Goal: Information Seeking & Learning: Learn about a topic

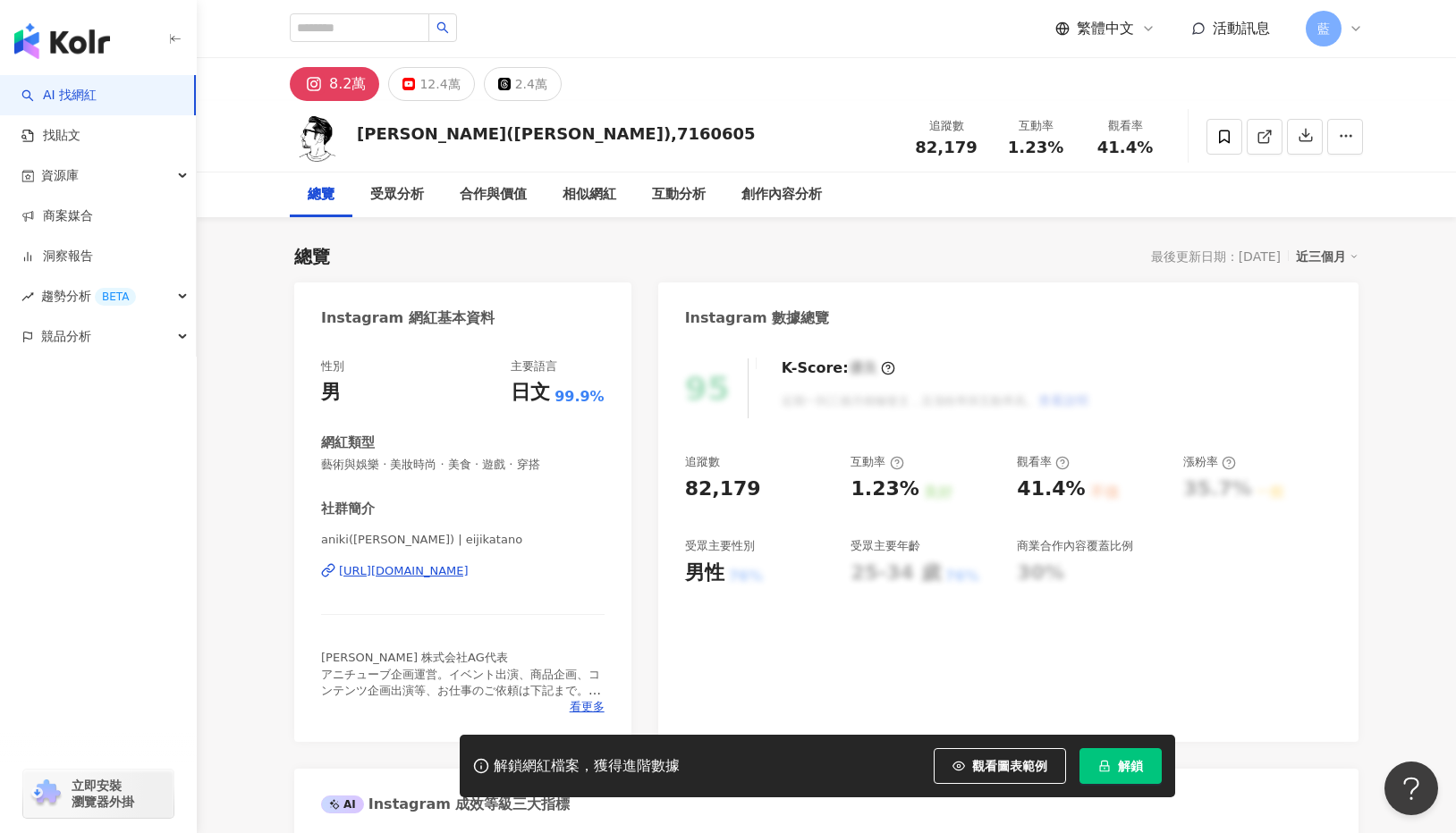
click at [469, 574] on div "[URL][DOMAIN_NAME]" at bounding box center [404, 571] width 130 height 16
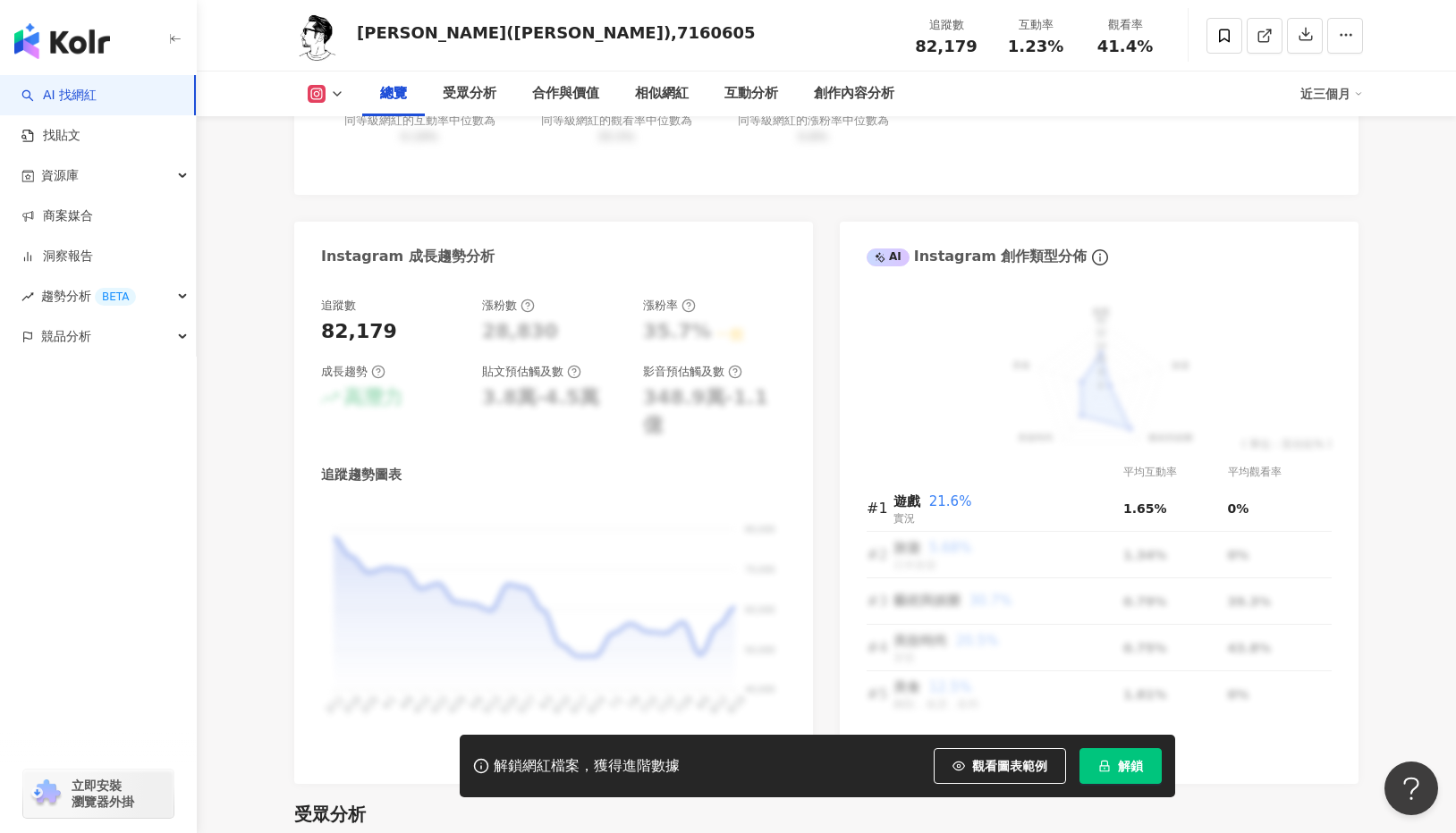
scroll to position [984, 0]
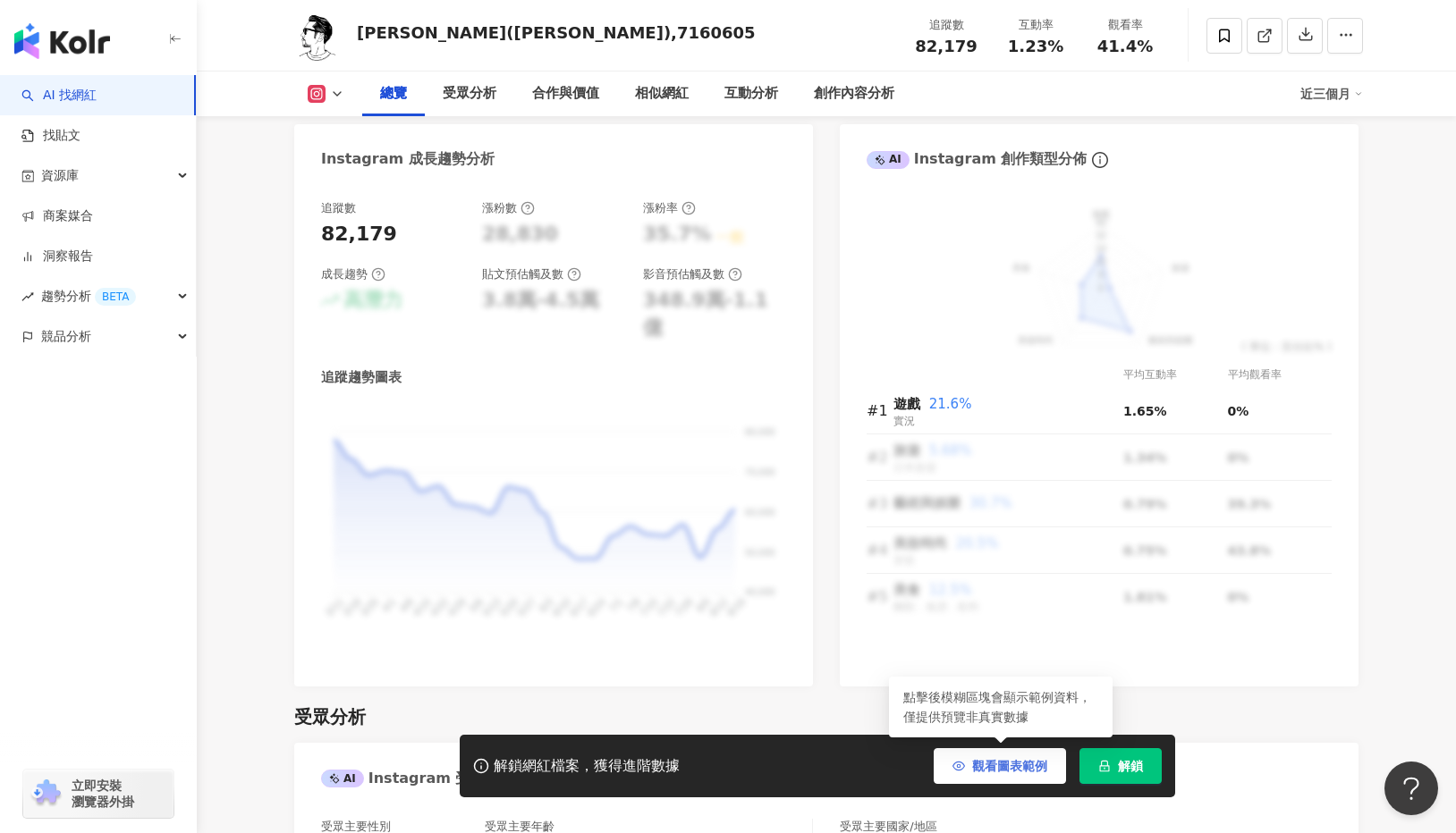
click at [999, 766] on span "觀看圖表範例" at bounding box center [1010, 766] width 75 height 15
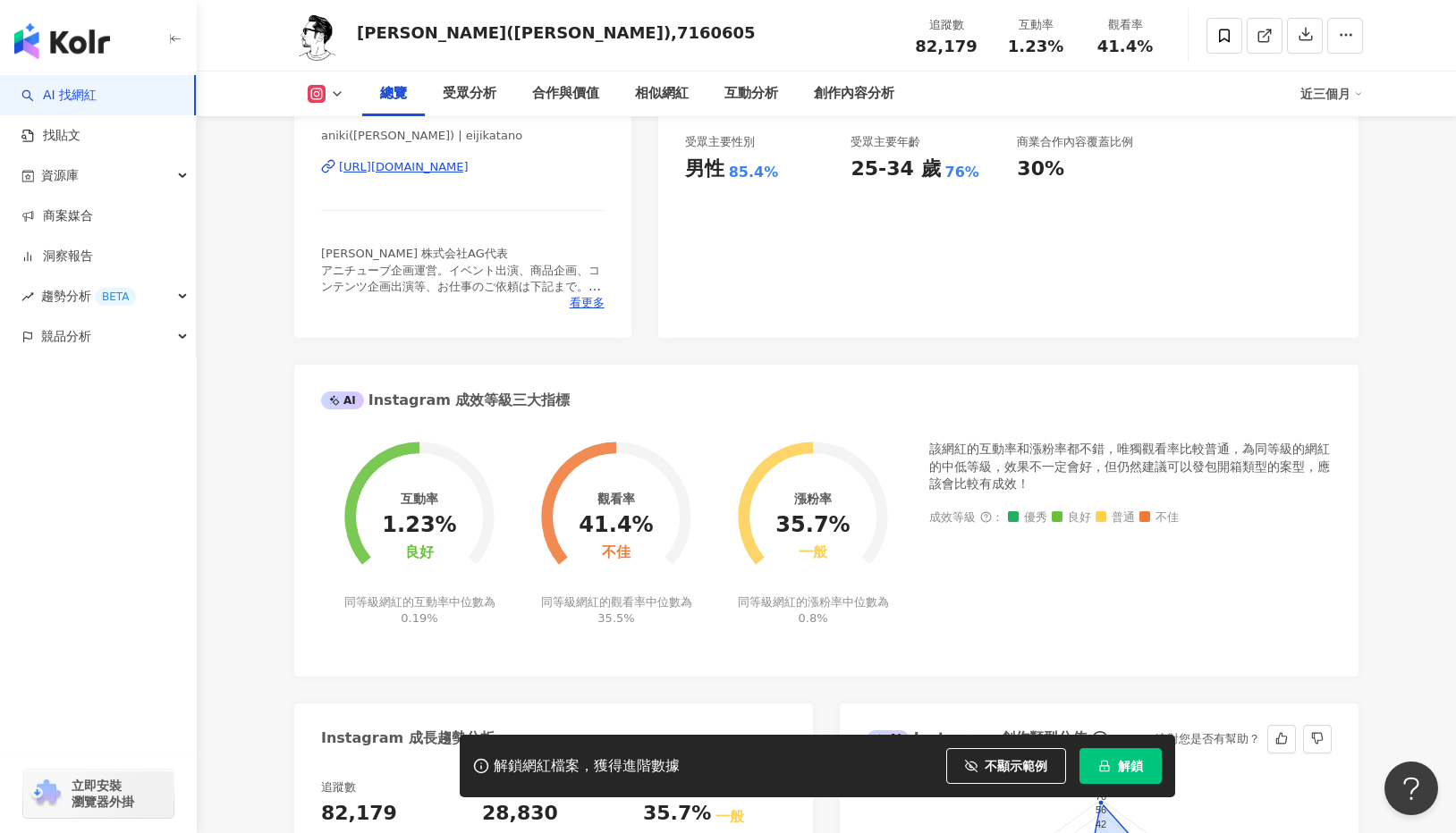
scroll to position [179, 0]
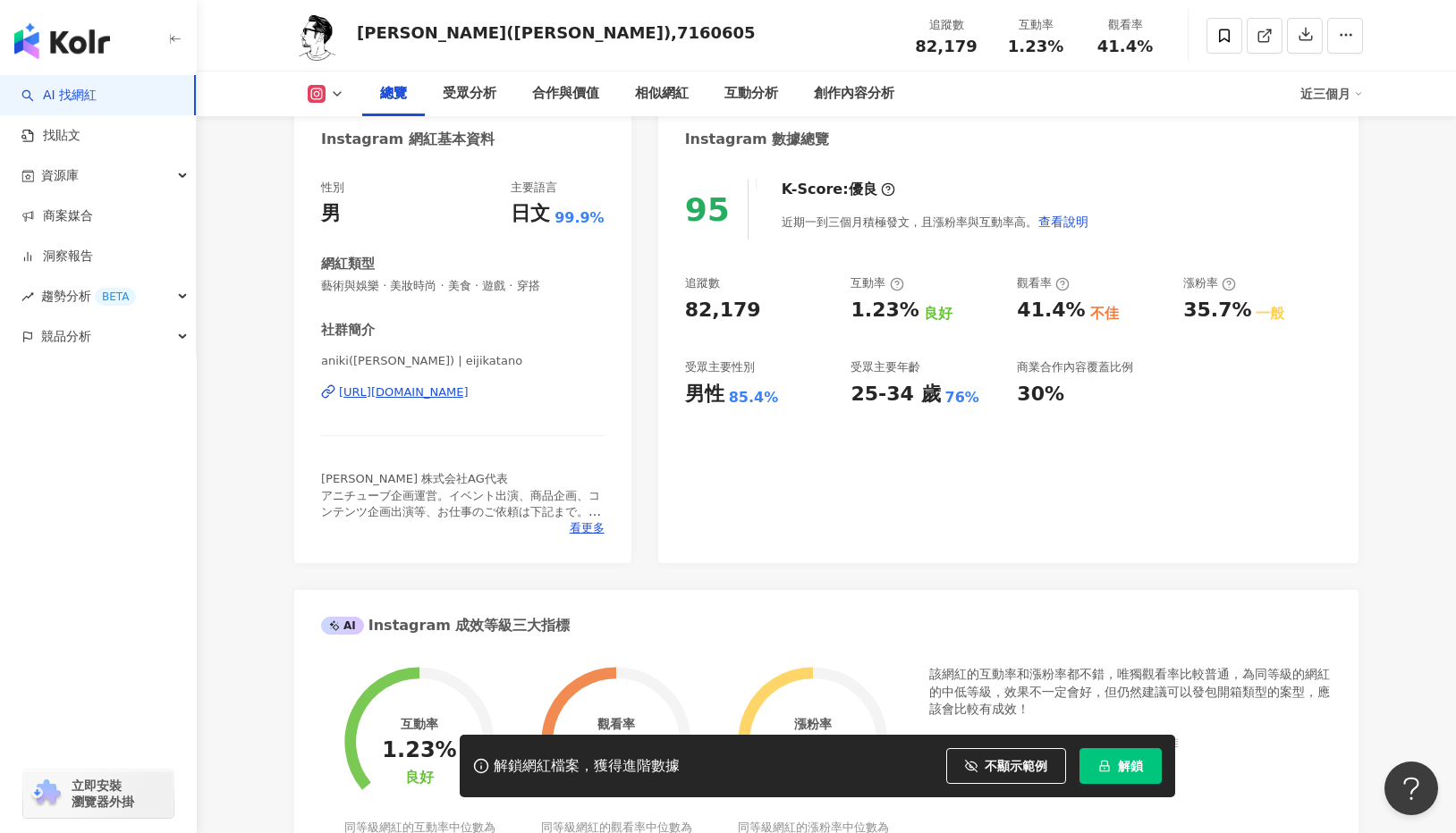
click at [469, 388] on div "https://www.instagram.com/eijikatano/" at bounding box center [404, 392] width 130 height 16
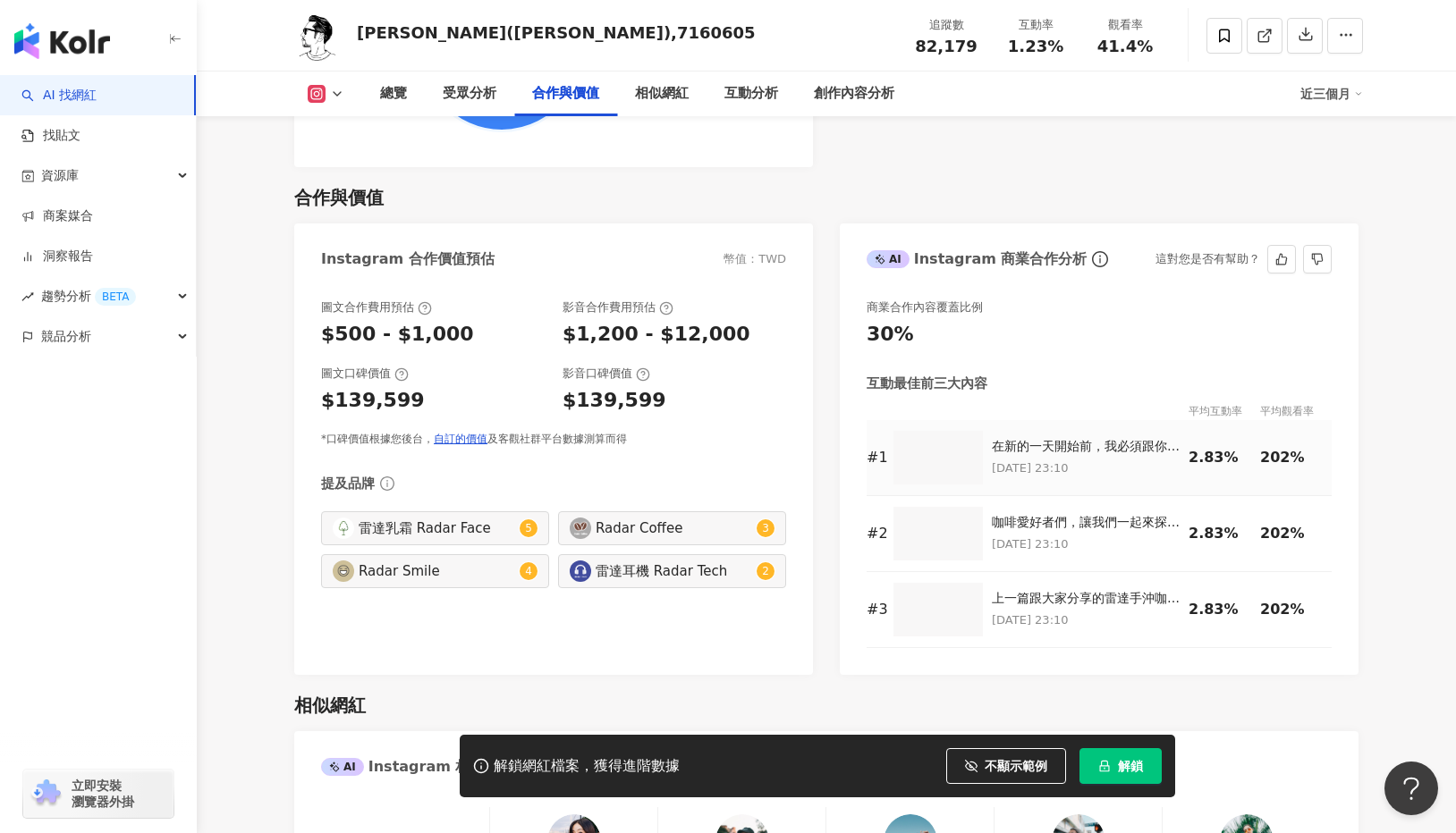
scroll to position [2413, 0]
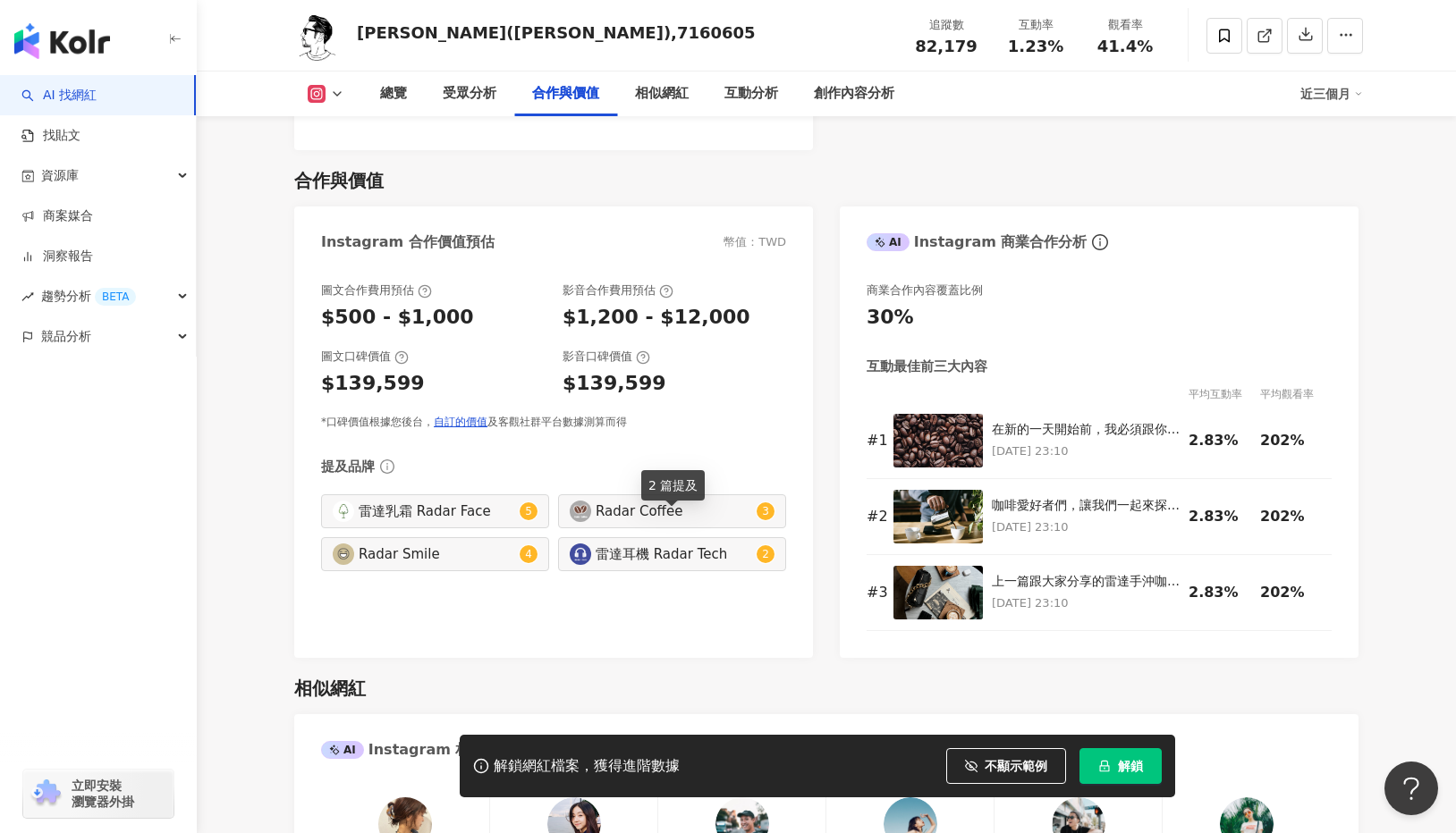
click at [653, 545] on div "雷達耳機 Radar Tech" at bounding box center [674, 554] width 157 height 20
click at [765, 548] on span "2" at bounding box center [765, 554] width 7 height 13
click at [1139, 421] on div "在新的一天開始前，我必須跟你們分享我的秘密武器：雷達手沖咖啡組！這個組合絕對是我每天清晨的救星！🌟 2022/10/8 23:10" at bounding box center [1086, 441] width 188 height 40
click at [1065, 421] on div "在新的一天開始前，我必須跟你們分享我的秘密武器：雷達手沖咖啡組！這個組合絕對是我每天清晨的救星！🌟" at bounding box center [1086, 430] width 188 height 18
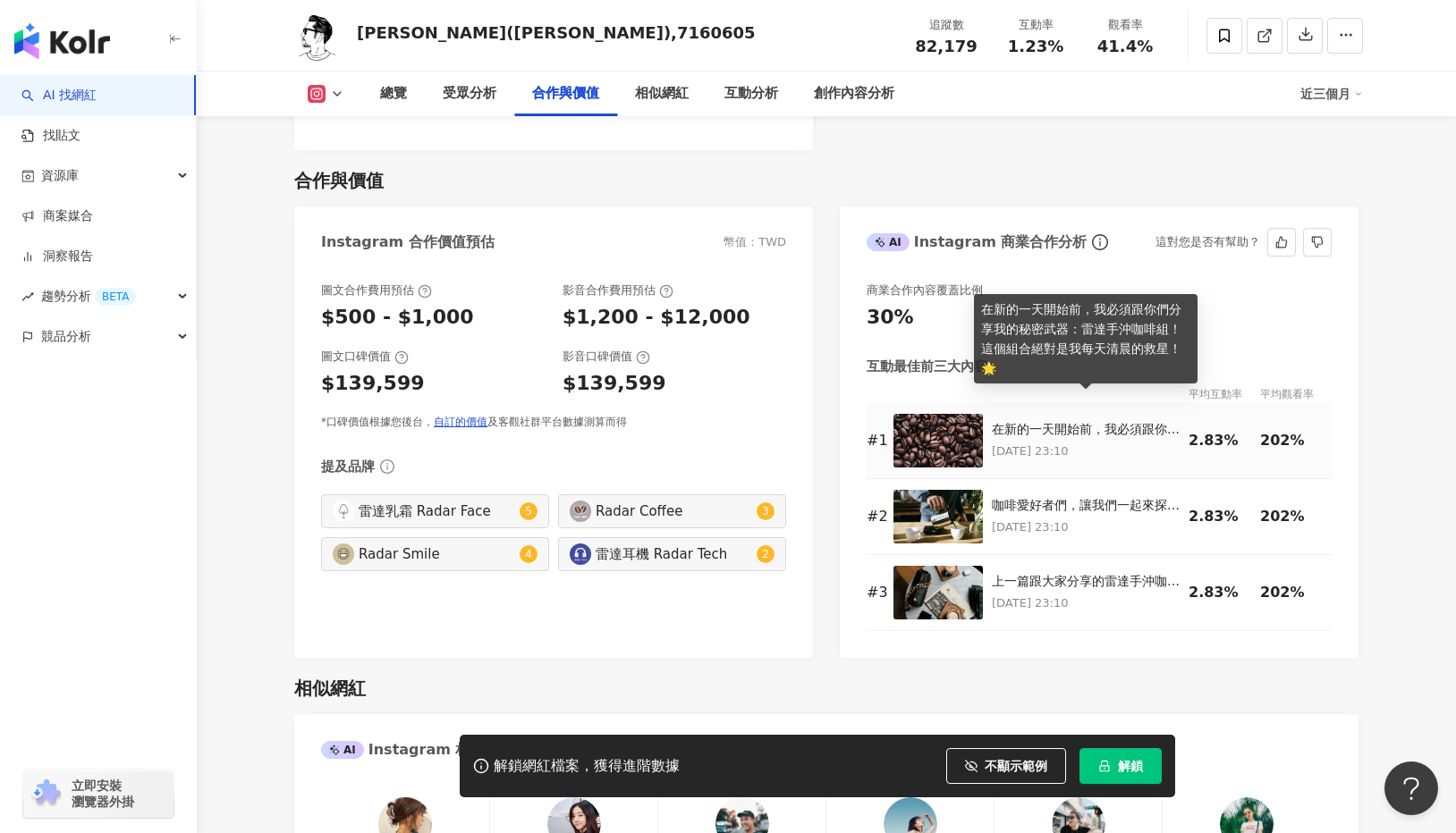
click at [948, 414] on img at bounding box center [938, 440] width 90 height 53
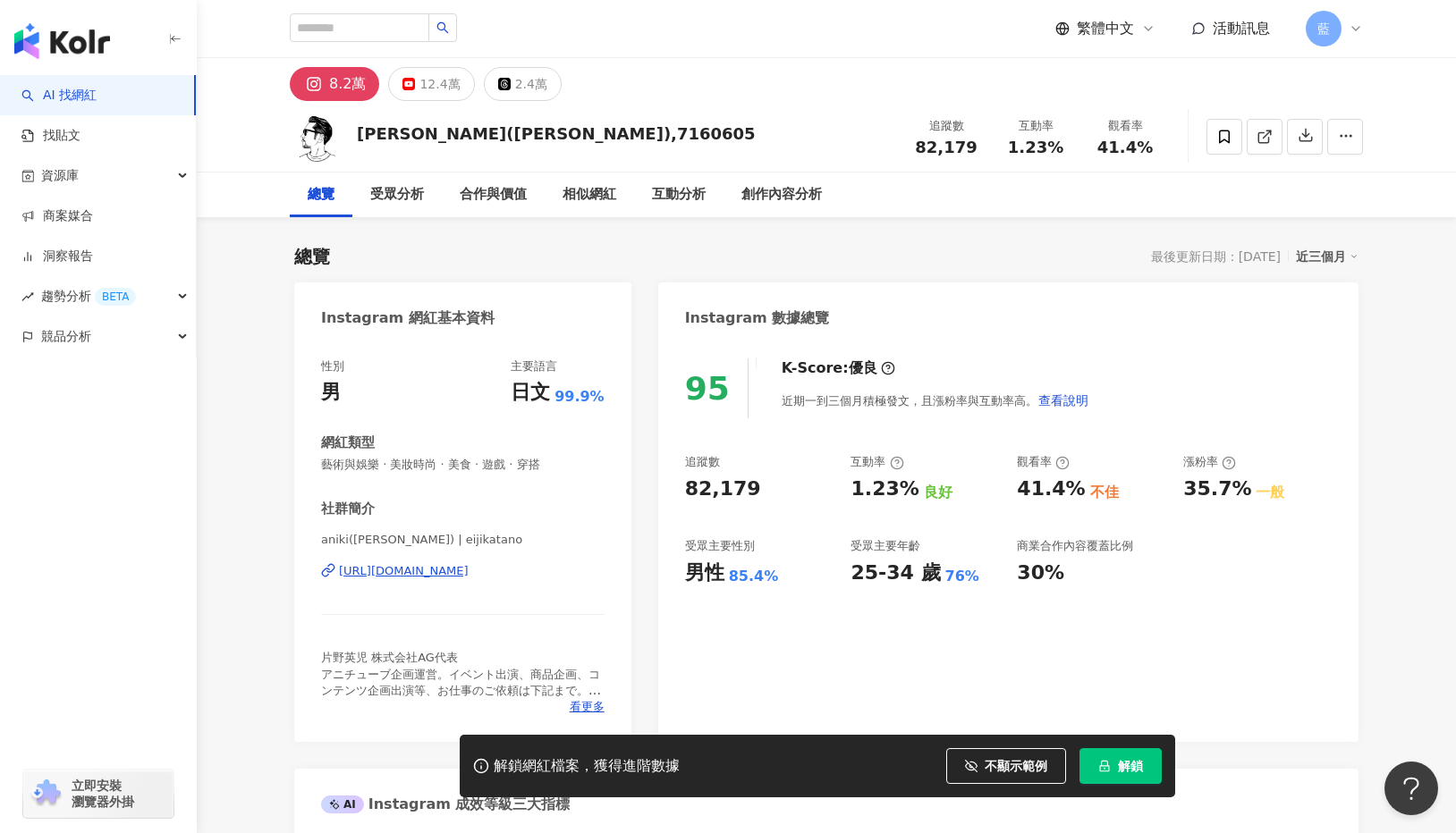
click at [469, 569] on div "https://www.instagram.com/eijikatano/" at bounding box center [404, 571] width 130 height 16
drag, startPoint x: 312, startPoint y: 305, endPoint x: 563, endPoint y: 577, distance: 370.1
click at [563, 577] on div "Instagram 網紅基本資料 性別 男 主要語言 日文 99.9% 網紅類型 藝術與娛樂 · 美妝時尚 · 美食 · 遊戲 · 穿搭 社群簡介 aniki…" at bounding box center [463, 512] width 337 height 460
copy div "Instagram 網紅基本資料 性別 男 主要語言 日文 99.9% 網紅類型 藝術與娛樂 · 美妝時尚 · 美食 · 遊戲 · 穿搭 社群簡介 aniki…"
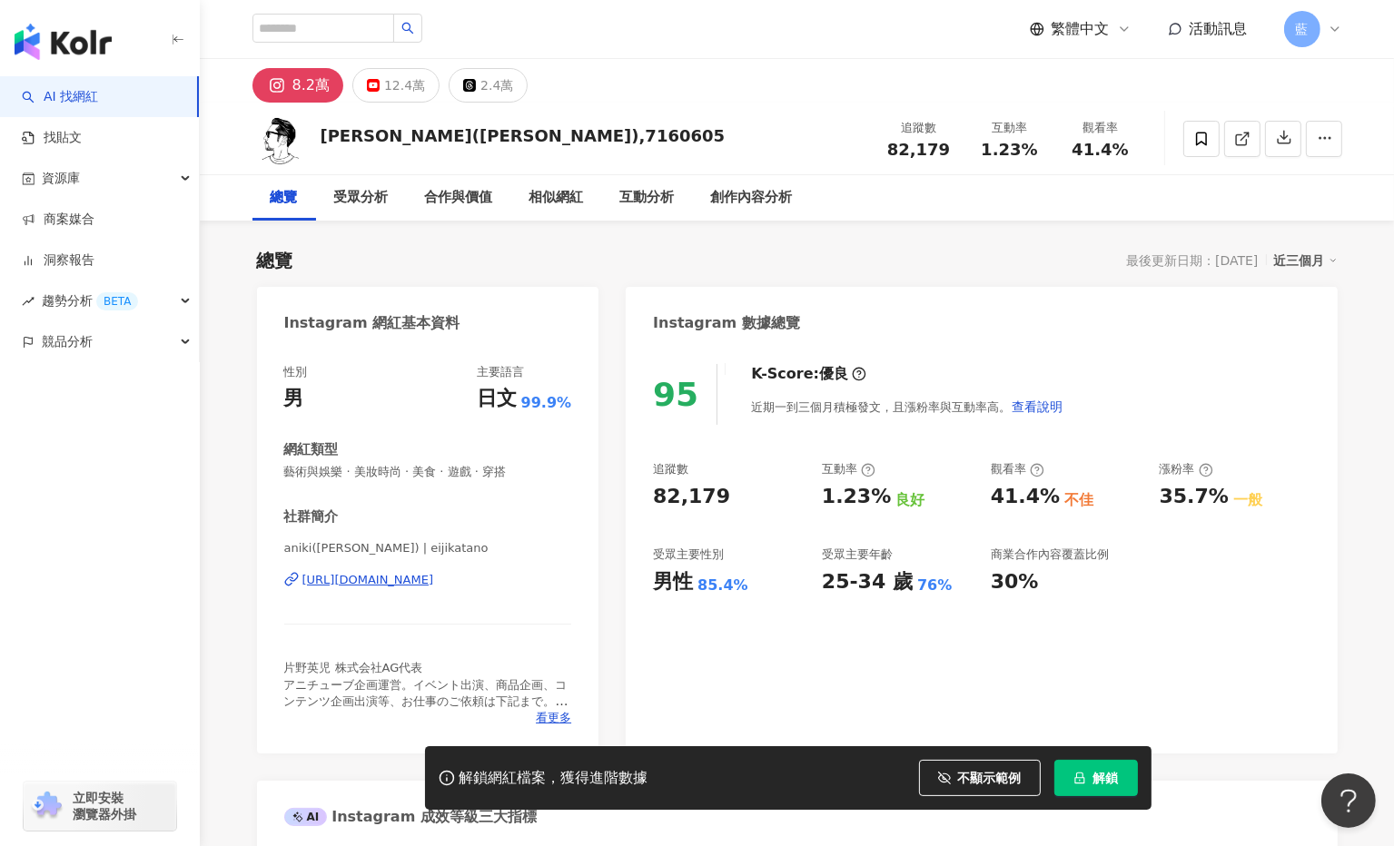
click at [567, 43] on div "繁體中文 活動訊息 藍" at bounding box center [796, 29] width 1089 height 58
click at [429, 579] on div "https://www.instagram.com/eijikatano/" at bounding box center [368, 580] width 132 height 16
click at [434, 575] on div "https://www.instagram.com/eijikatano/" at bounding box center [368, 580] width 132 height 16
click at [352, 578] on div "https://www.instagram.com/eijikatano/" at bounding box center [368, 580] width 132 height 16
click at [407, 577] on div "https://www.instagram.com/eijikatano/" at bounding box center [368, 580] width 132 height 16
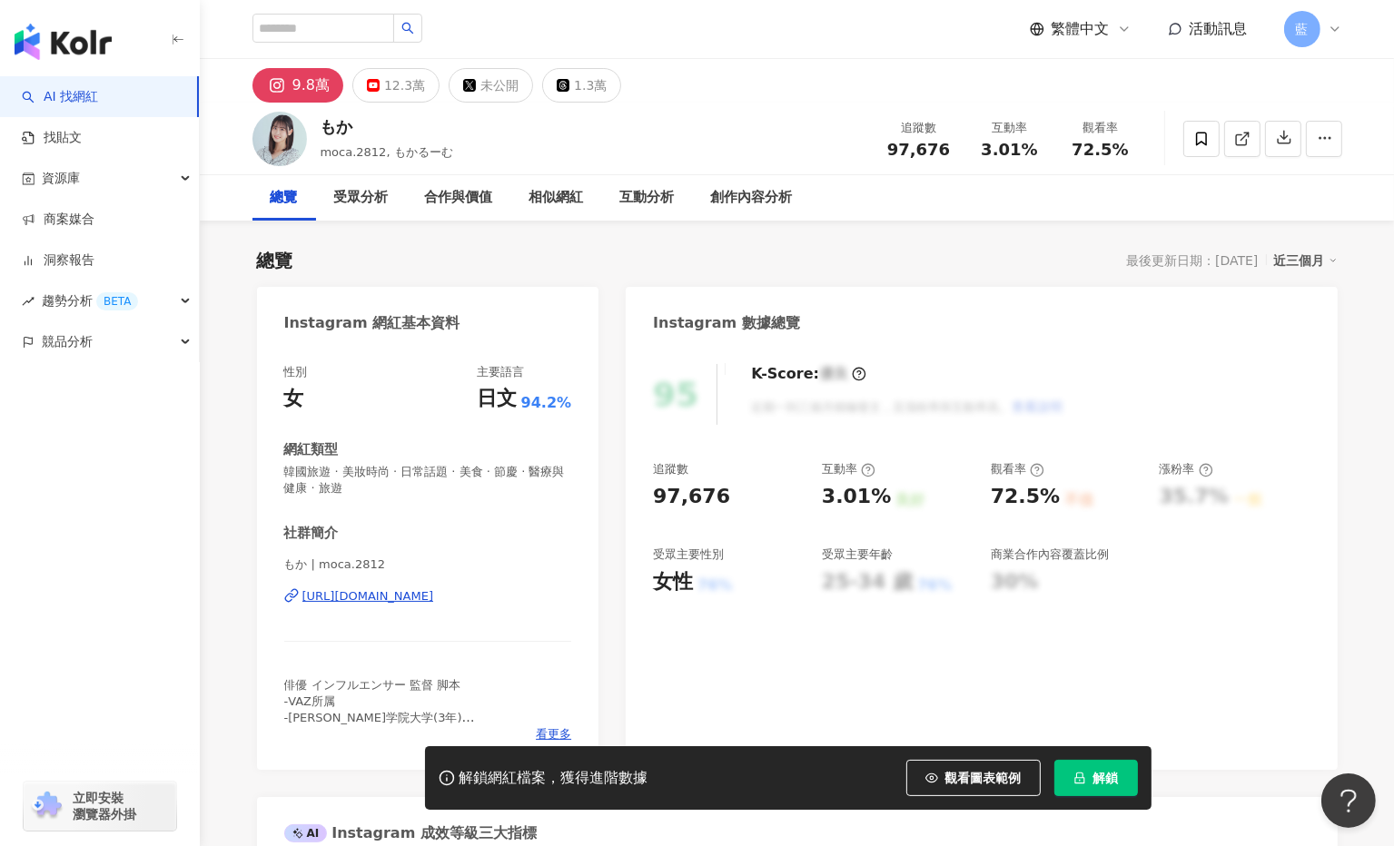
click at [372, 596] on div "https://www.instagram.com/moca.2812/" at bounding box center [368, 596] width 132 height 16
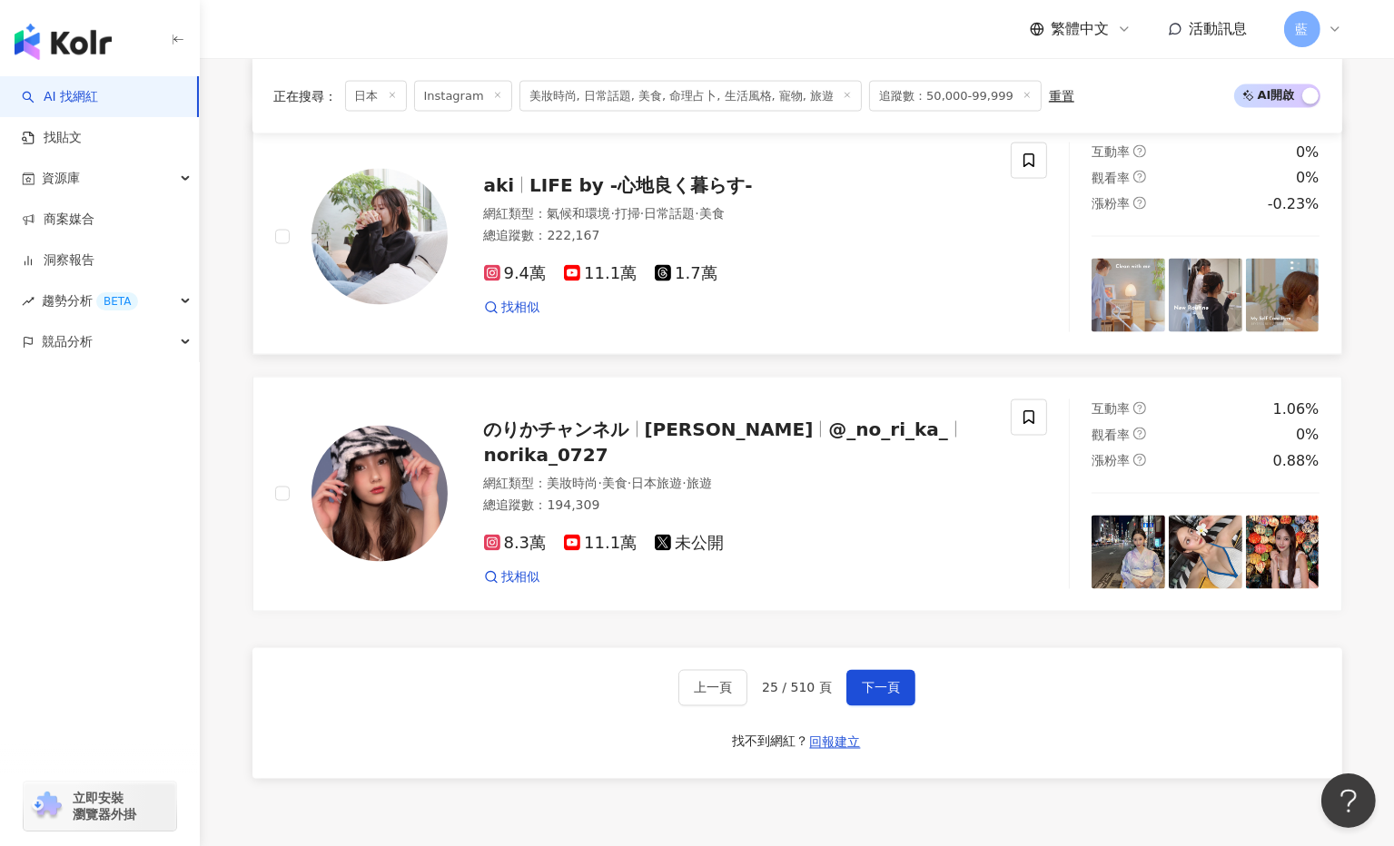
scroll to position [3087, 0]
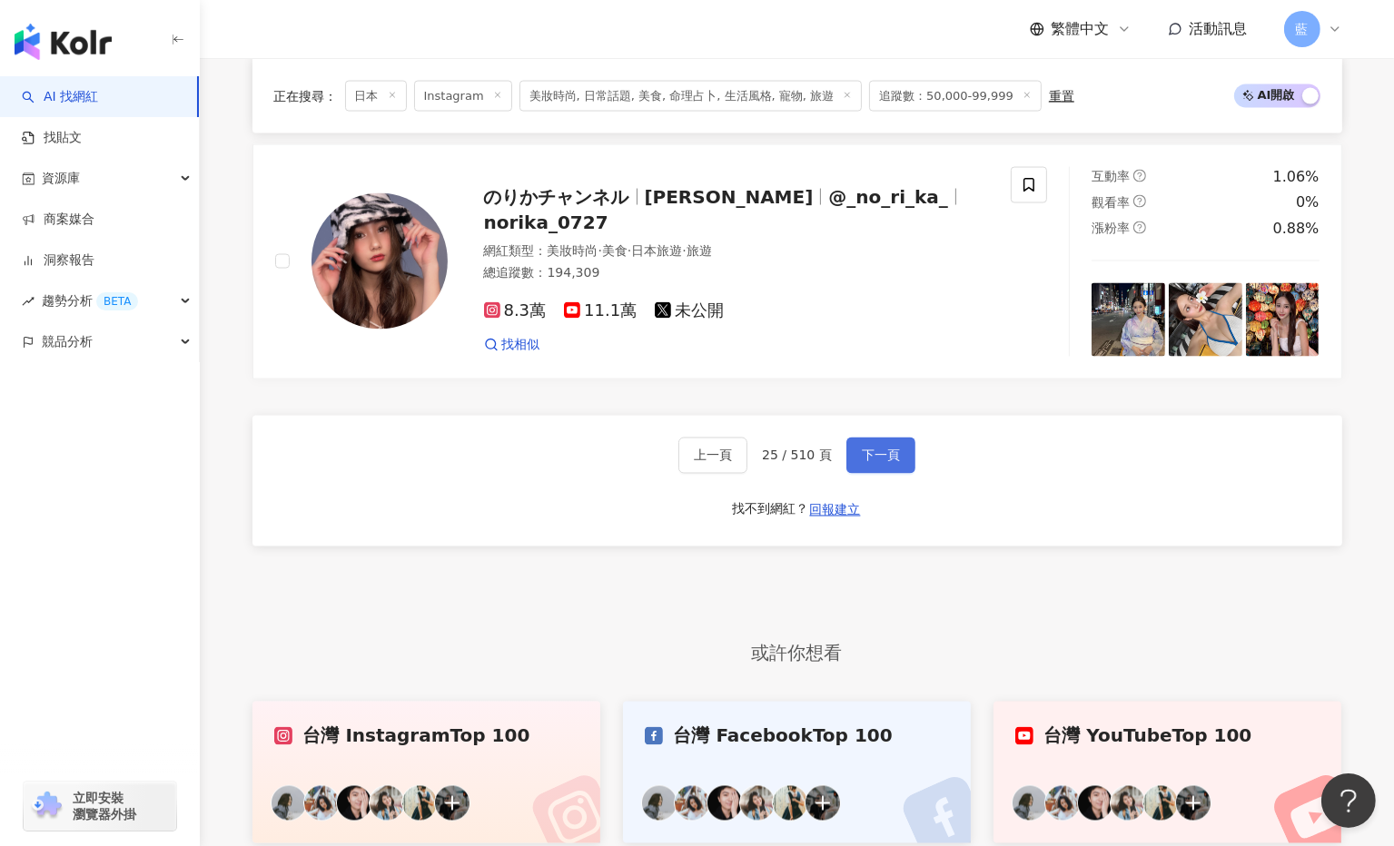
click at [882, 448] on span "下一頁" at bounding box center [881, 455] width 38 height 15
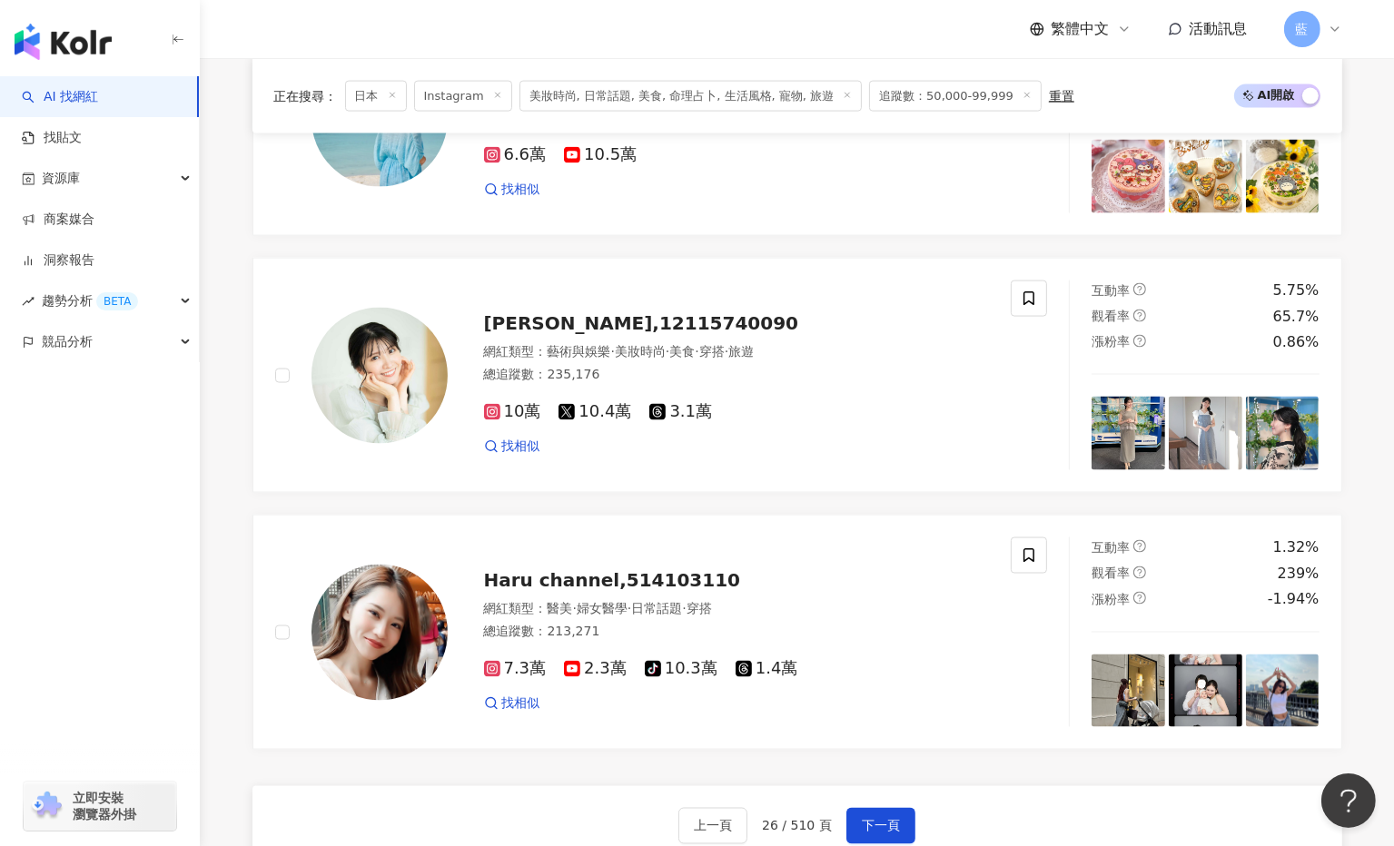
scroll to position [2814, 0]
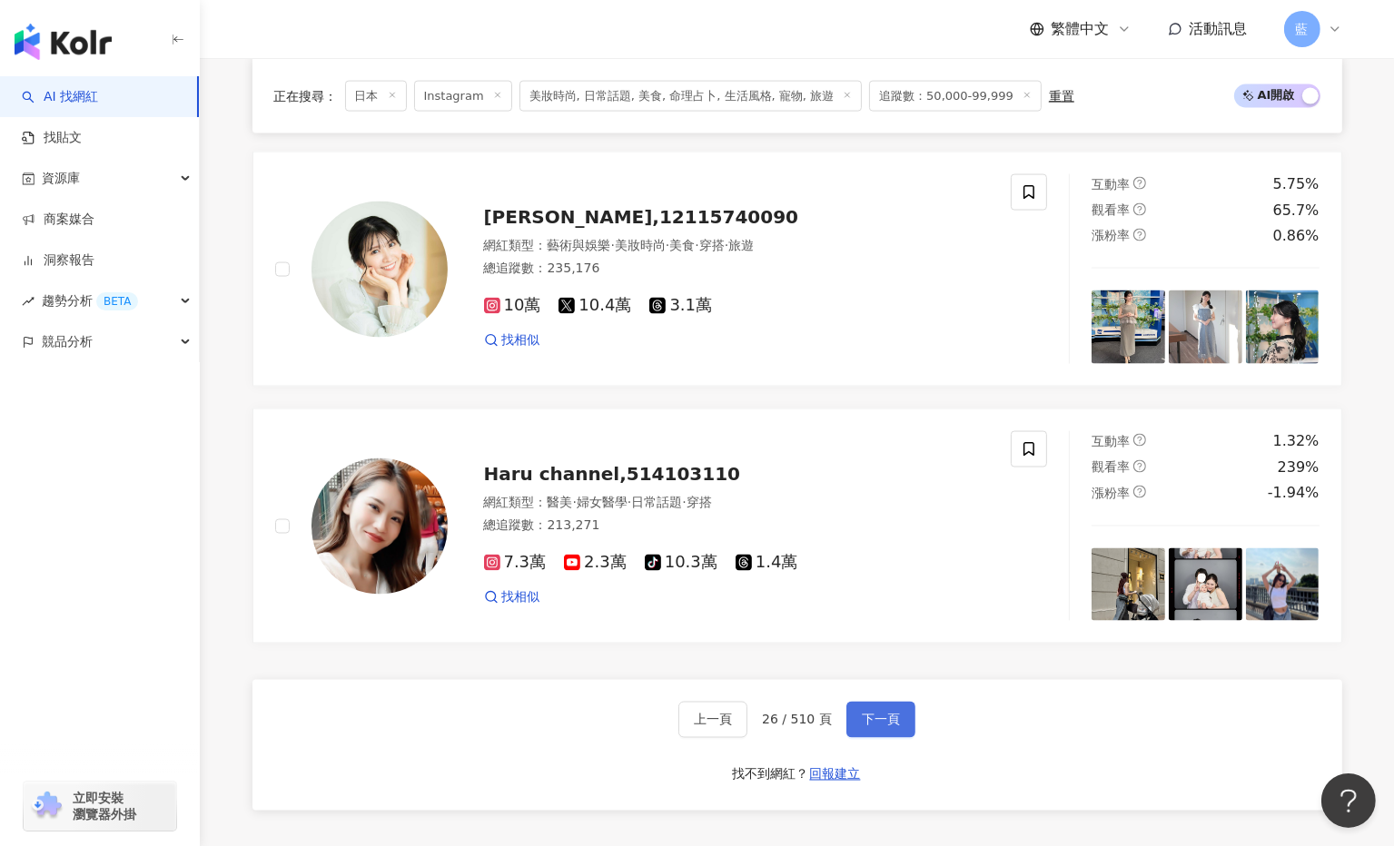
click at [877, 714] on span "下一頁" at bounding box center [881, 720] width 38 height 15
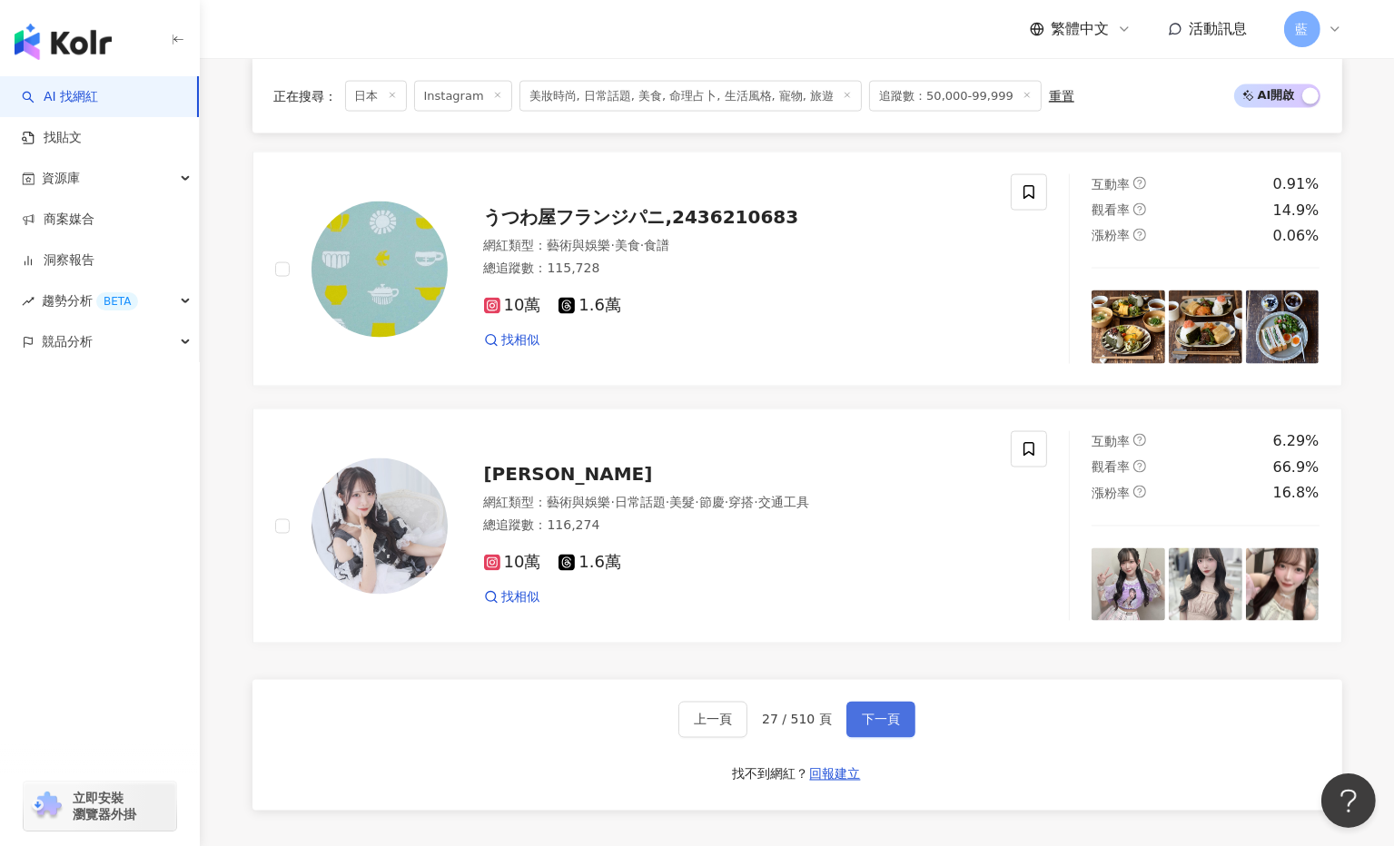
click at [879, 717] on span "下一頁" at bounding box center [881, 720] width 38 height 15
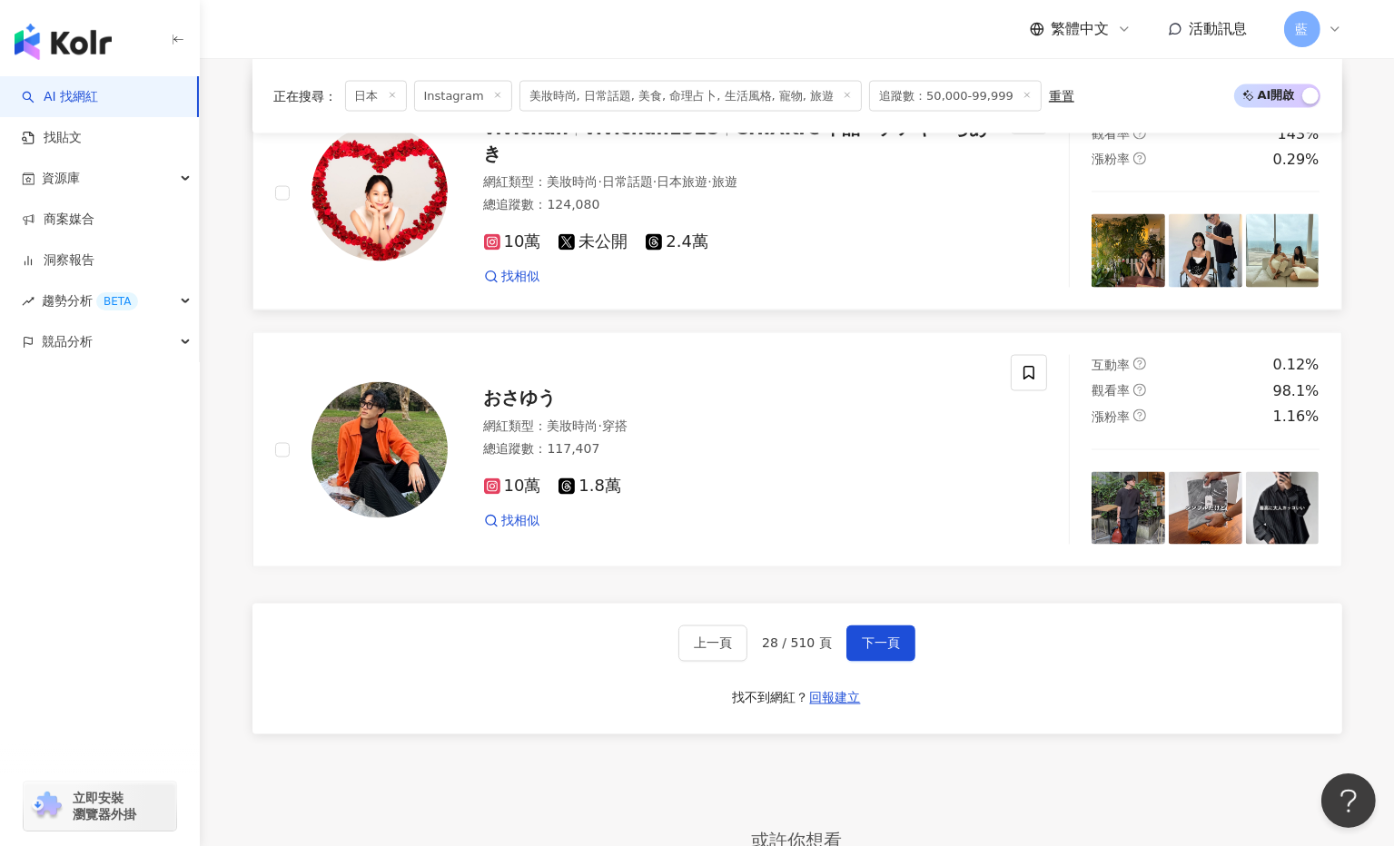
scroll to position [2916, 0]
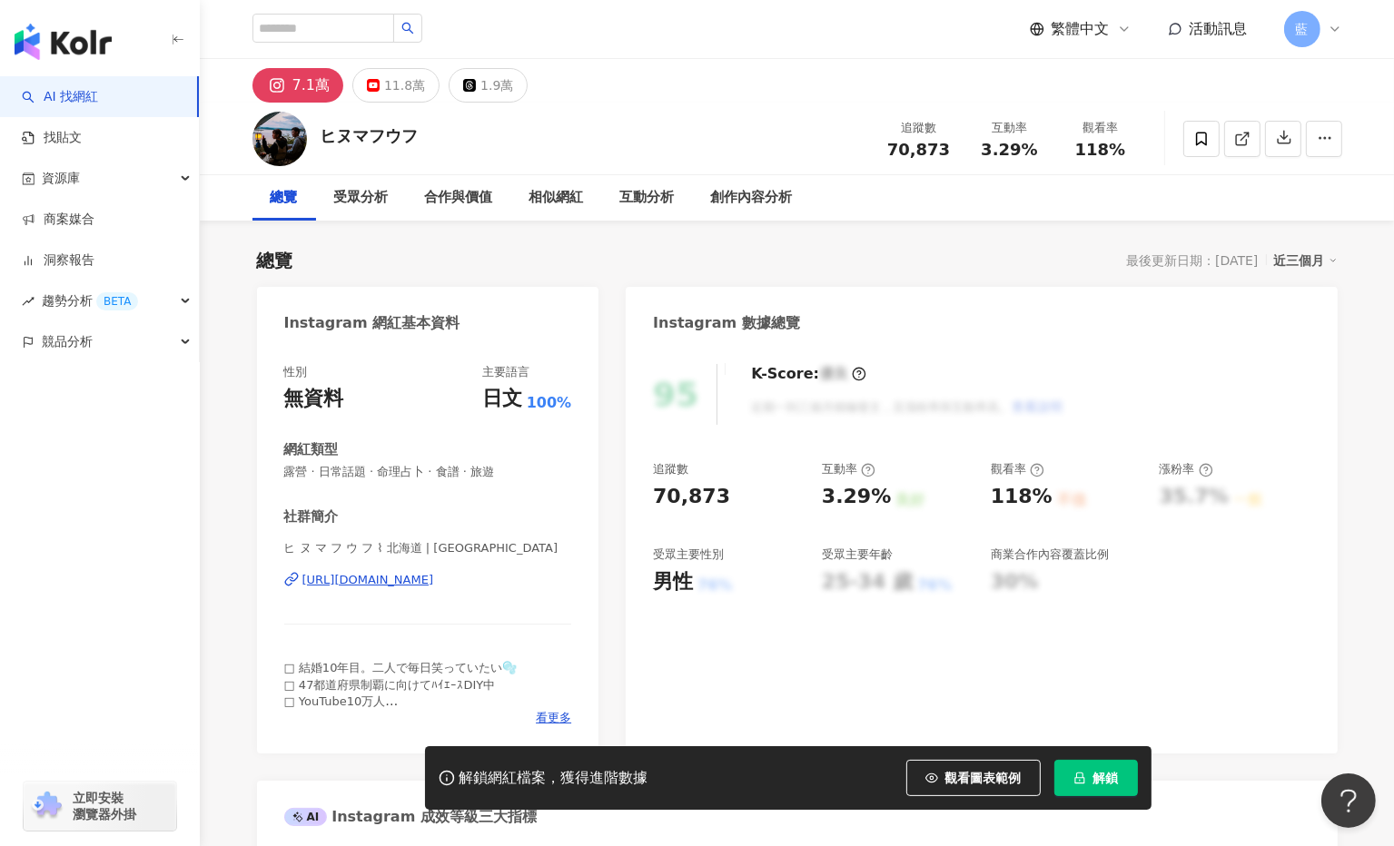
click at [381, 583] on div "[URL][DOMAIN_NAME]" at bounding box center [368, 580] width 132 height 16
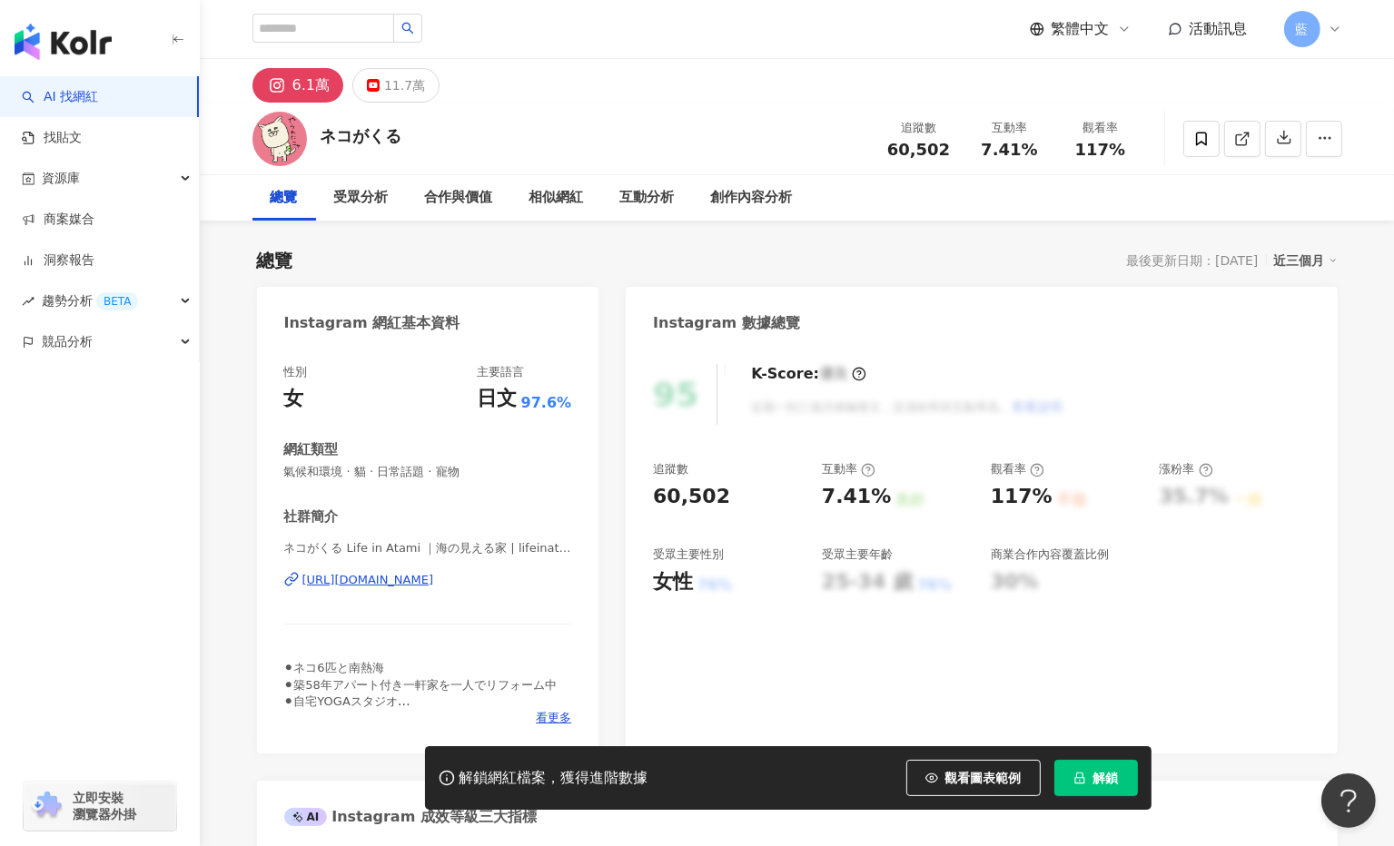
click at [434, 582] on div "https://www.instagram.com/lifeinatami/" at bounding box center [368, 580] width 132 height 16
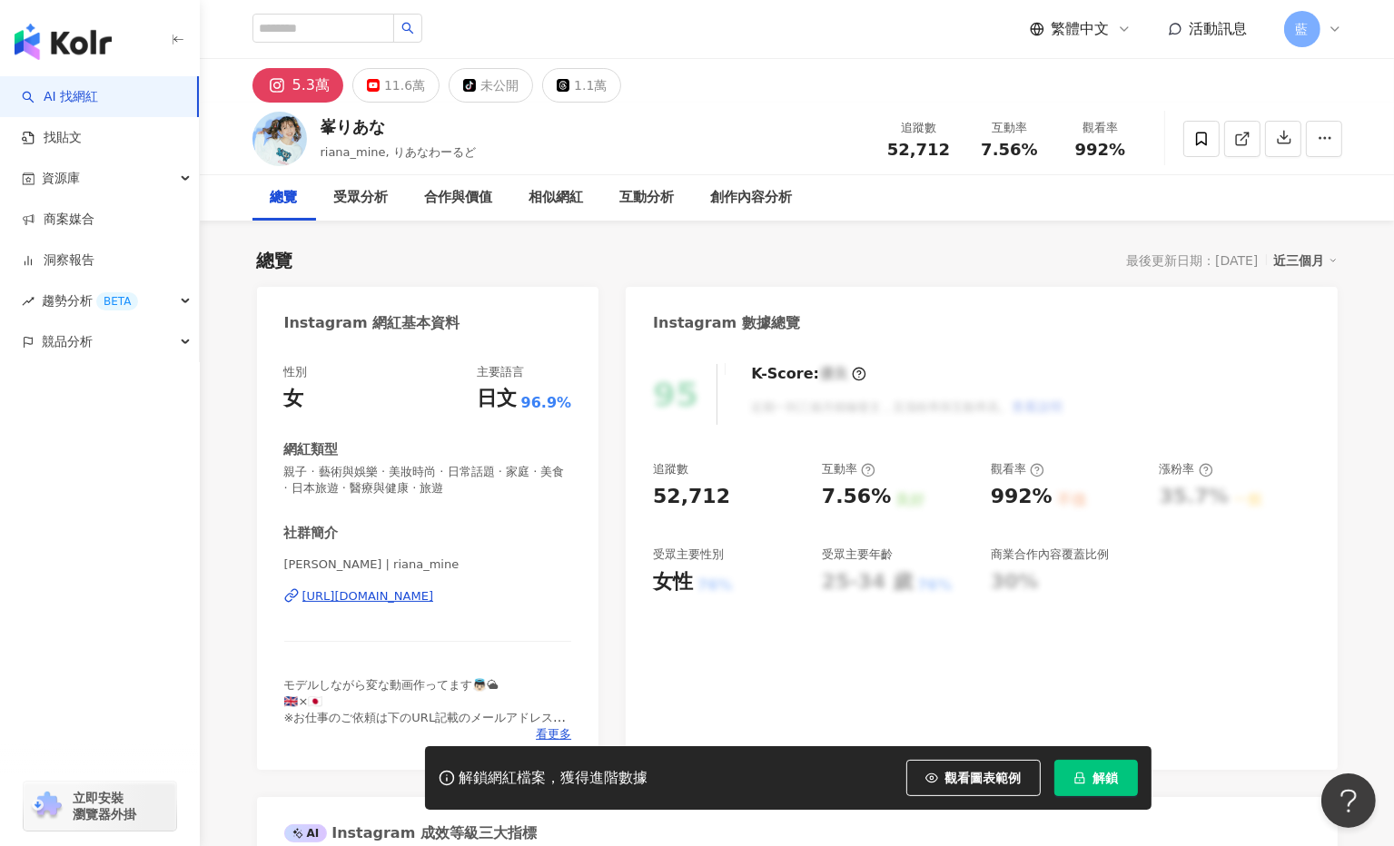
click at [434, 594] on div "[URL][DOMAIN_NAME]" at bounding box center [368, 596] width 132 height 16
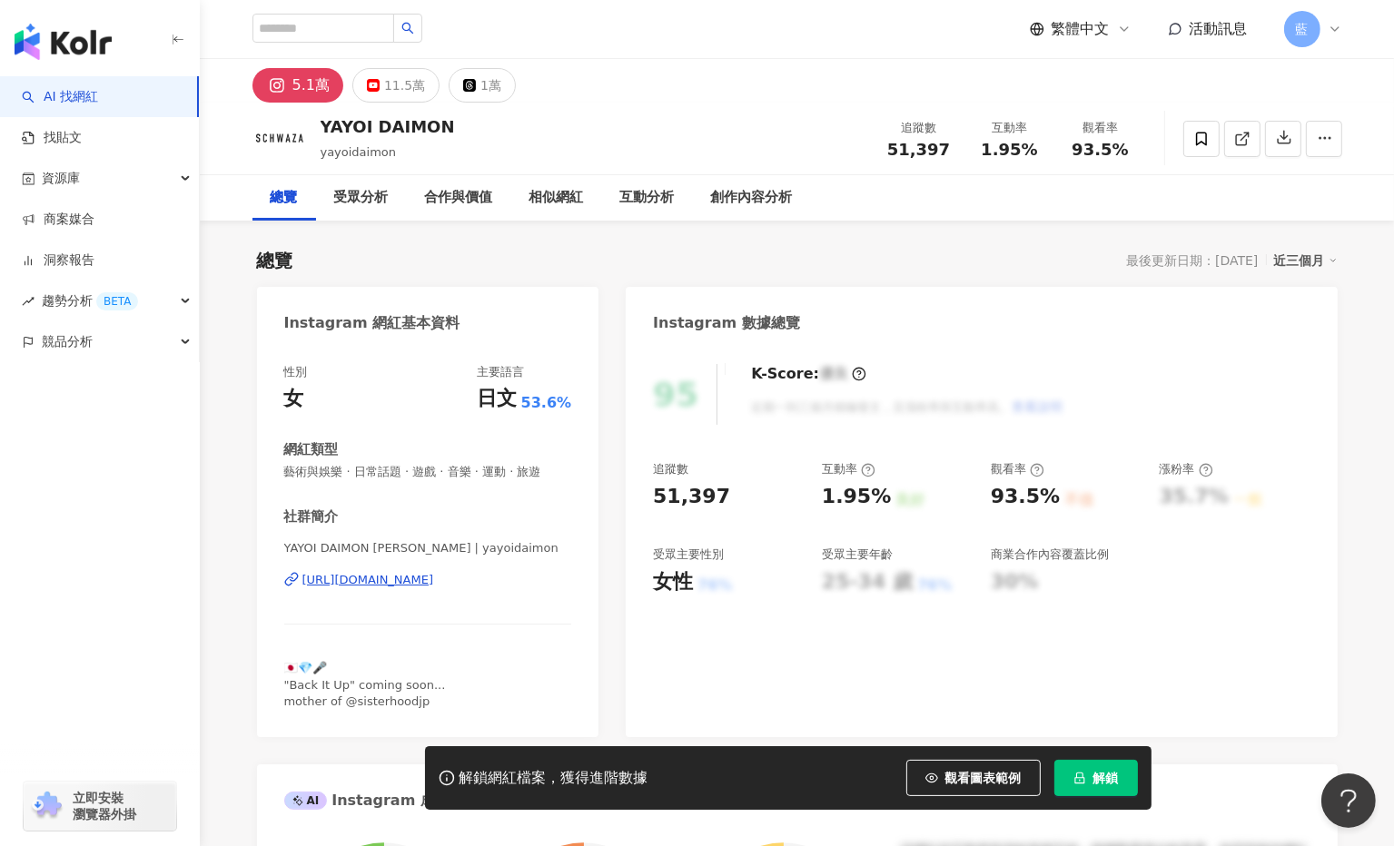
click at [409, 582] on div "https://www.instagram.com/yayoidaimon/" at bounding box center [368, 580] width 132 height 16
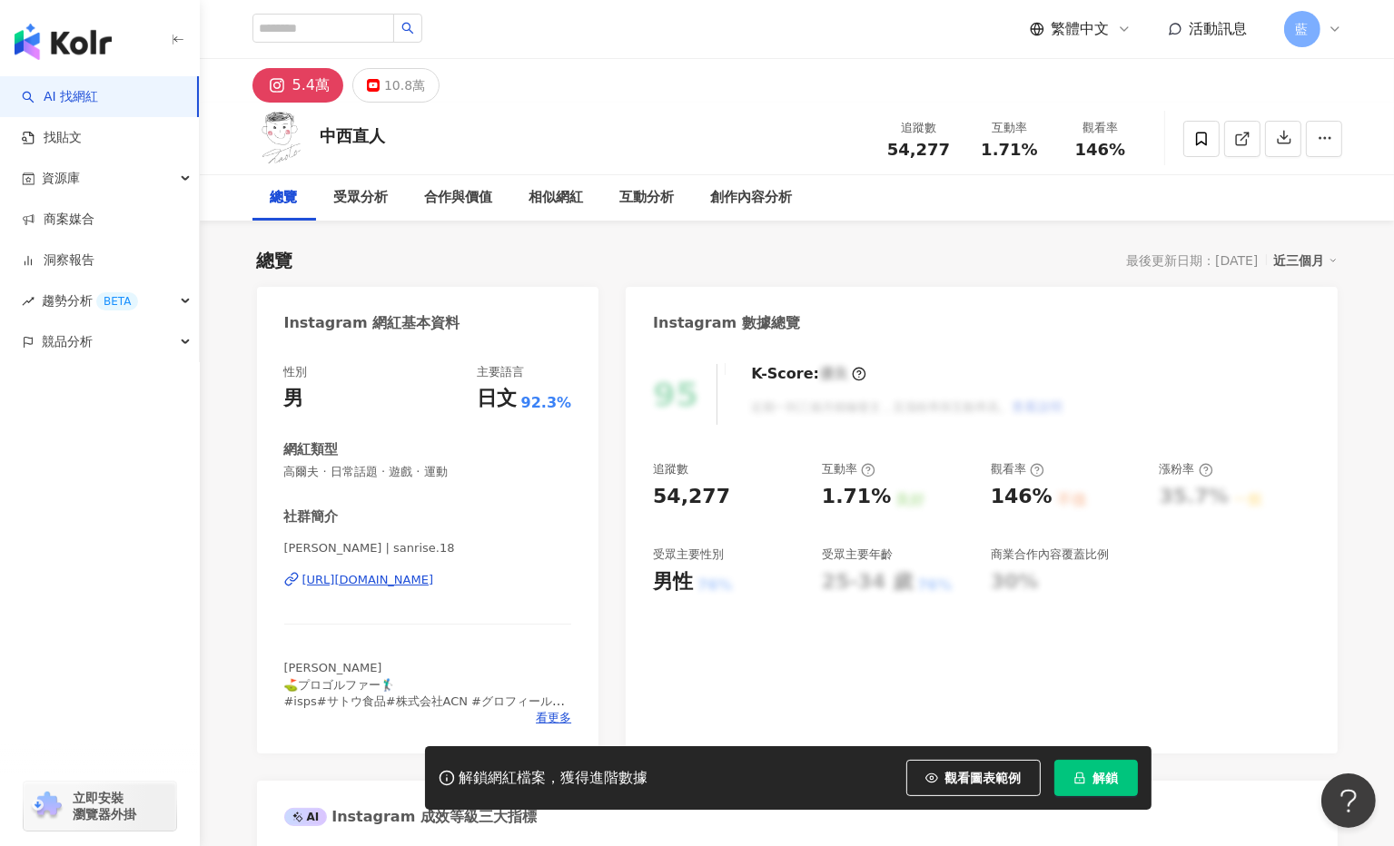
drag, startPoint x: 392, startPoint y: 529, endPoint x: 405, endPoint y: 585, distance: 56.8
click at [405, 585] on div "[URL][DOMAIN_NAME]" at bounding box center [368, 580] width 132 height 16
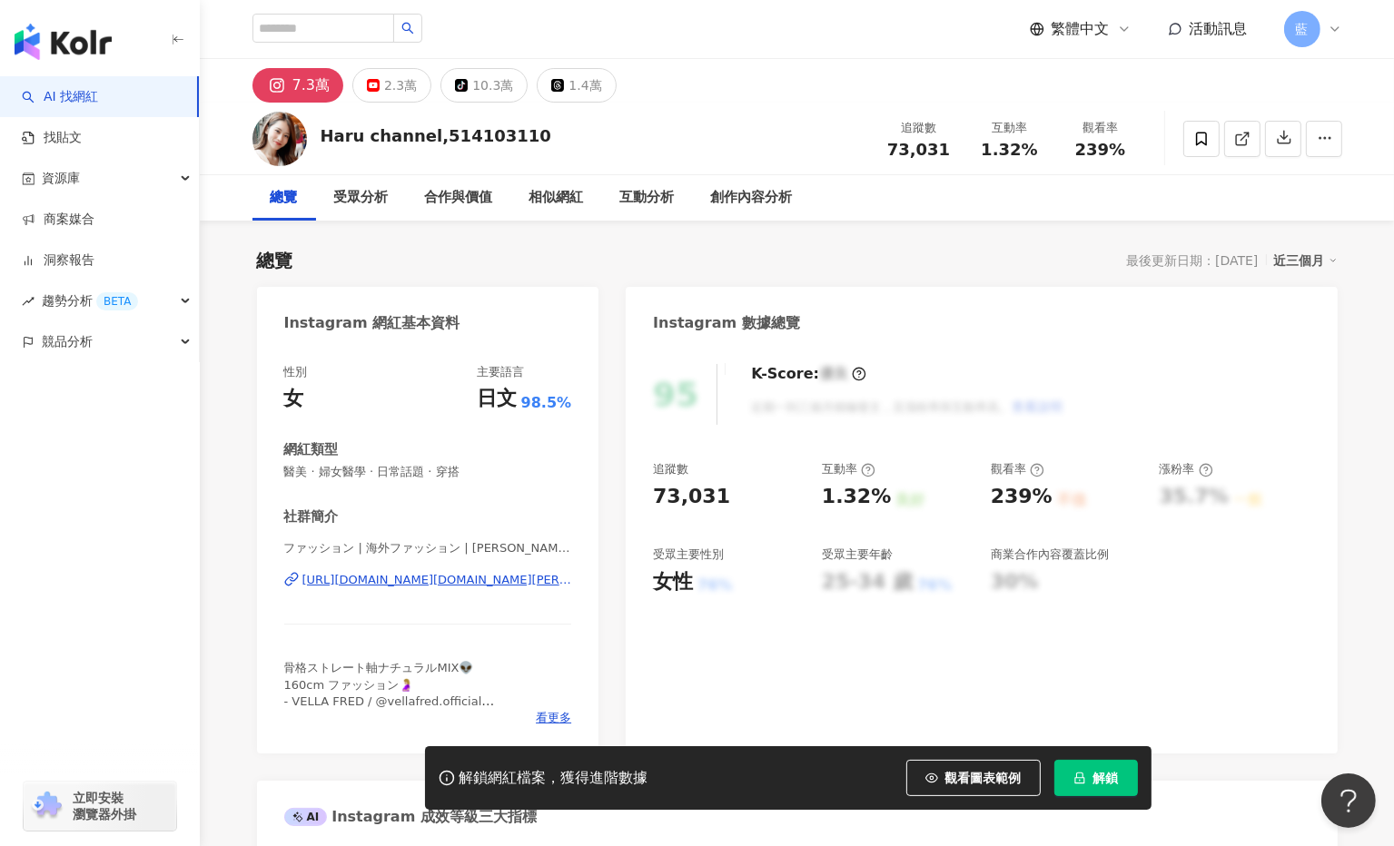
click at [502, 582] on div "https://www.instagram.com/harutaros.jp/" at bounding box center [437, 580] width 270 height 16
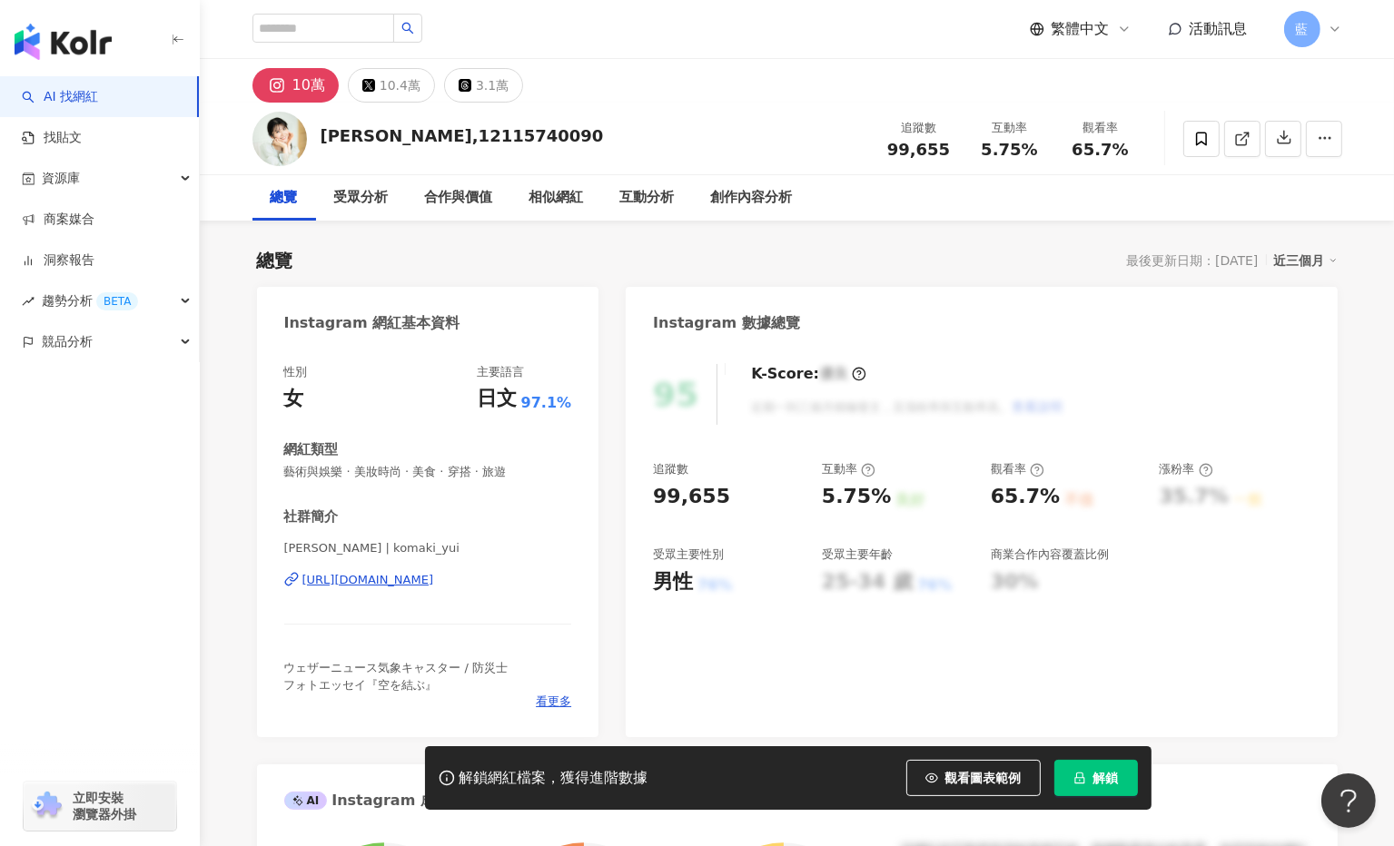
click at [434, 578] on div "https://www.instagram.com/komaki_yui/" at bounding box center [368, 580] width 132 height 16
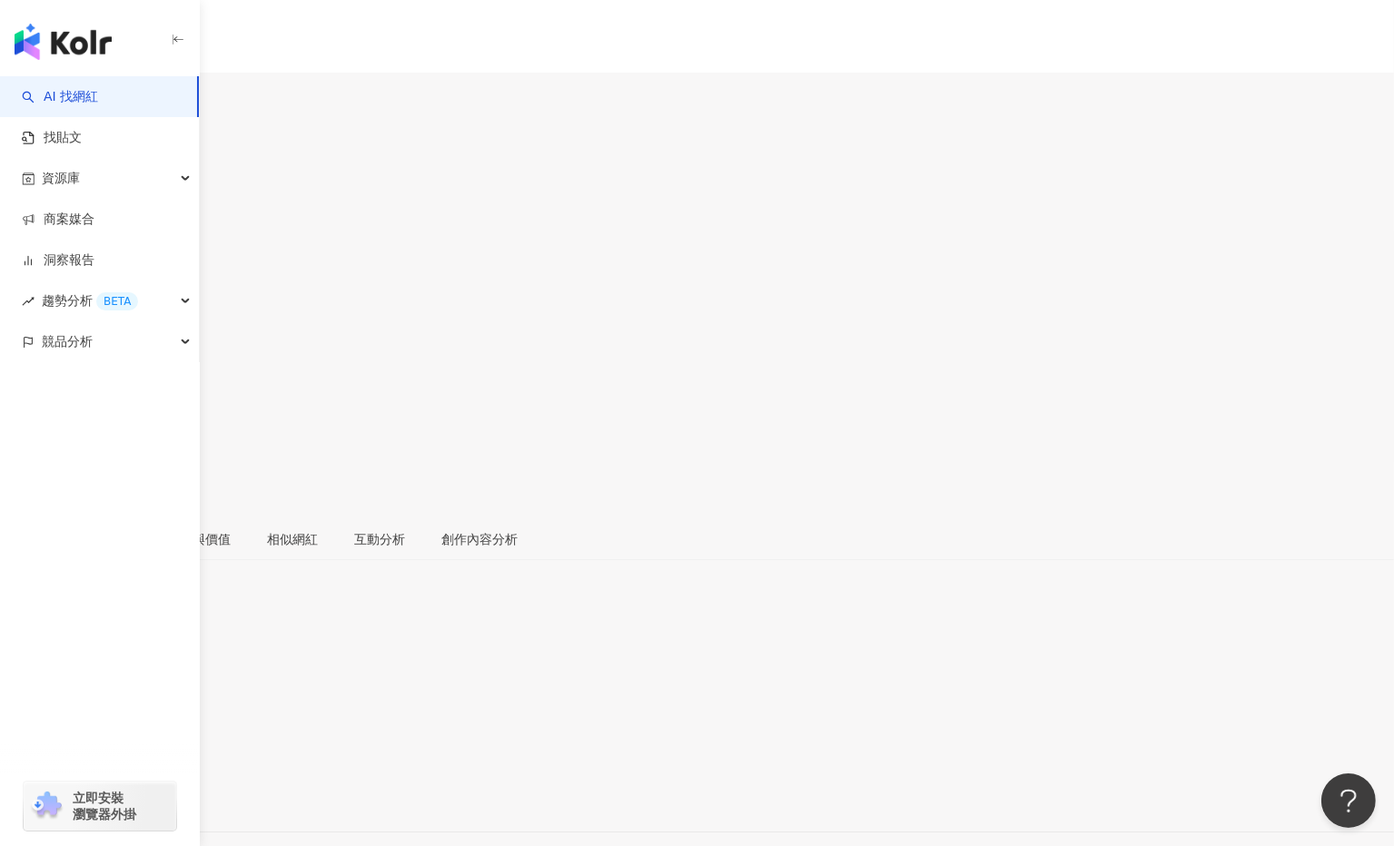
click at [160, 793] on div "https://www.instagram.com/inlivingjp/" at bounding box center [89, 800] width 142 height 15
drag, startPoint x: 275, startPoint y: 317, endPoint x: 777, endPoint y: 596, distance: 574.2
click at [530, 633] on div "Instagram 網紅基本資料 性別 女 主要語言 日文 53.5% 網紅類型 藝術與娛樂 · 日常話題 社群簡介 in living. | inlivin…" at bounding box center [697, 758] width 1394 height 250
copy div "Instagram 網紅基本資料 性別 女 主要語言 日文 53.5% 網紅類型 藝術與娛樂 · 日常話題 社群簡介 in living. | inlivin…"
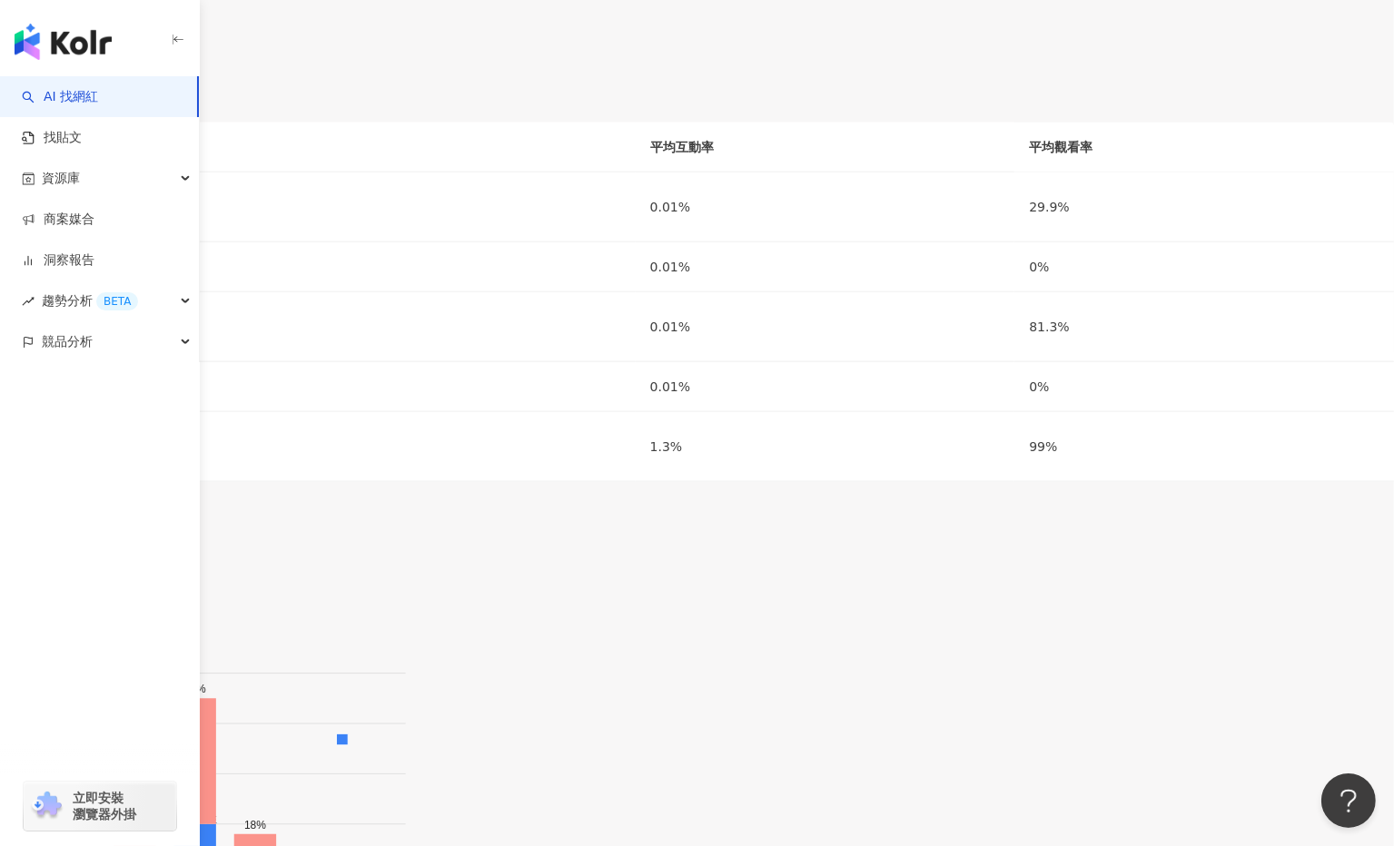
scroll to position [2270, 0]
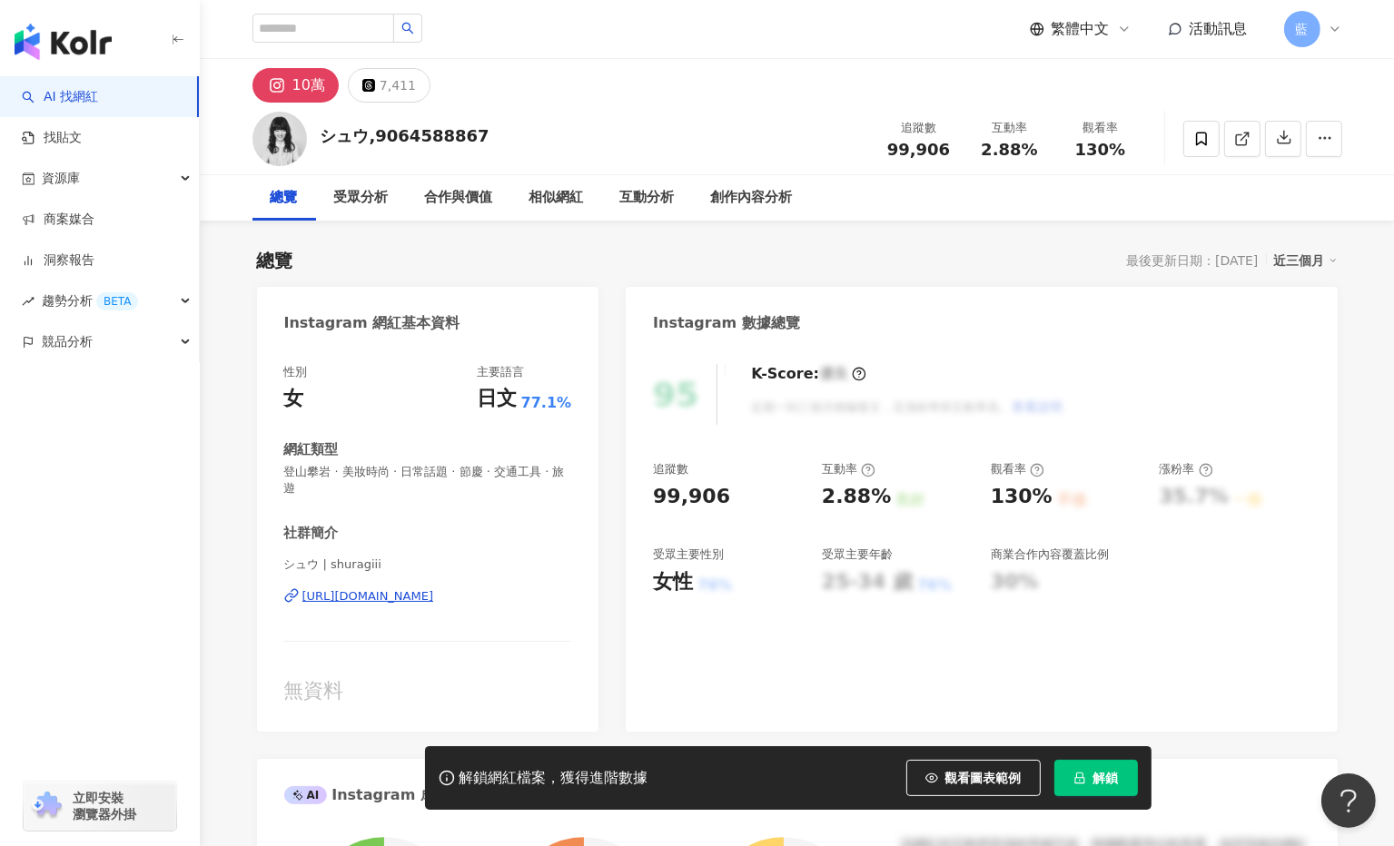
click at [432, 596] on div "https://www.instagram.com/shuragiii/" at bounding box center [368, 596] width 132 height 16
drag, startPoint x: 277, startPoint y: 319, endPoint x: 534, endPoint y: 615, distance: 391.9
click at [534, 615] on div "Instagram 網紅基本資料 性別 女 主要語言 日文 77.1% 網紅類型 登山攀岩 · 美妝時尚 · 日常話題 · 節慶 · 交通工具 · 旅遊 社群…" at bounding box center [428, 509] width 342 height 445
copy div "Instagram 網紅基本資料 性別 女 主要語言 日文 77.1% 網紅類型 登山攀岩 · 美妝時尚 · 日常話題 · 節慶 · 交通工具 · 旅遊 社群…"
click at [539, 570] on span "シュウ | shuragiii" at bounding box center [428, 565] width 288 height 16
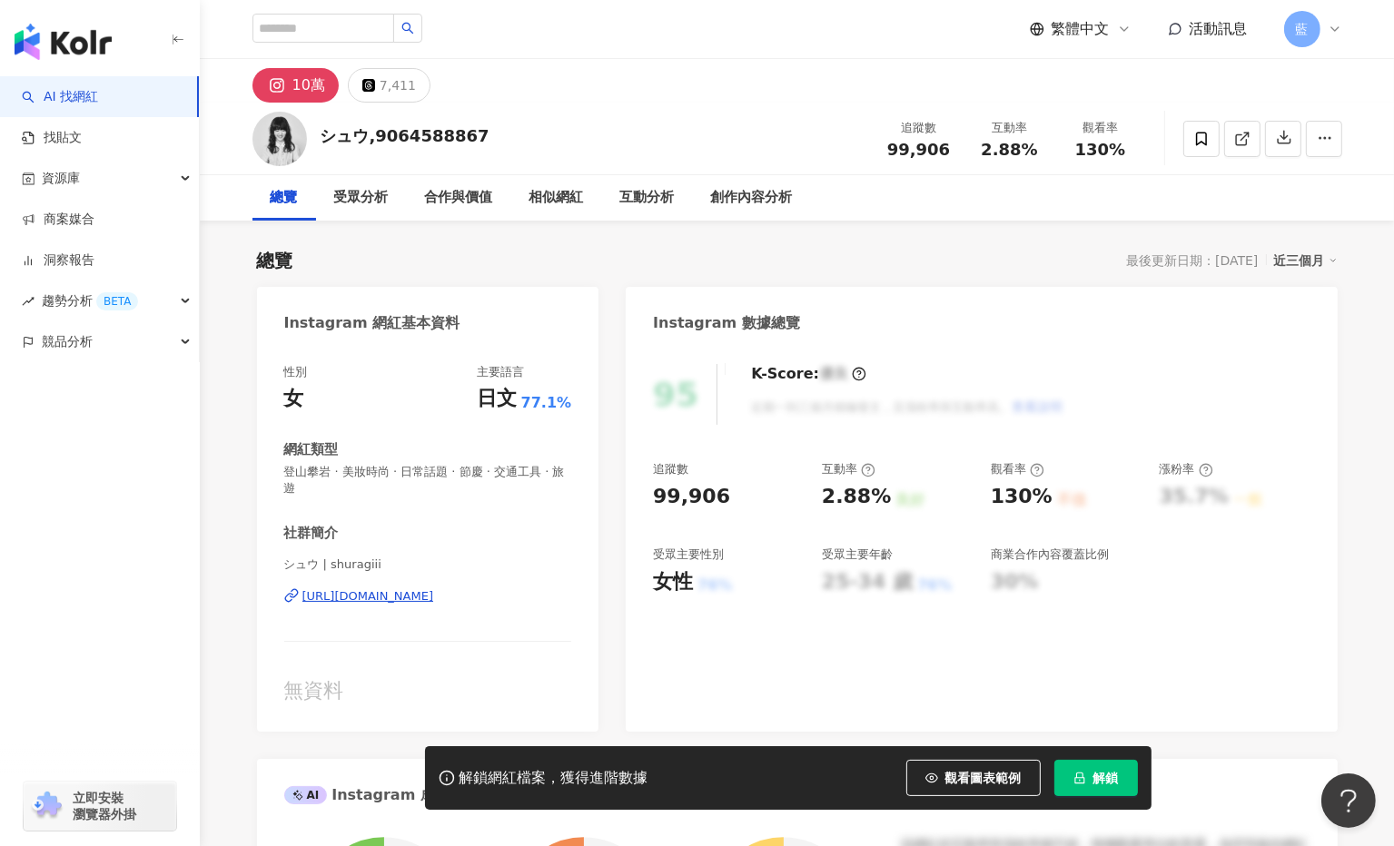
click at [434, 593] on div "https://www.instagram.com/shuragiii/" at bounding box center [368, 596] width 132 height 16
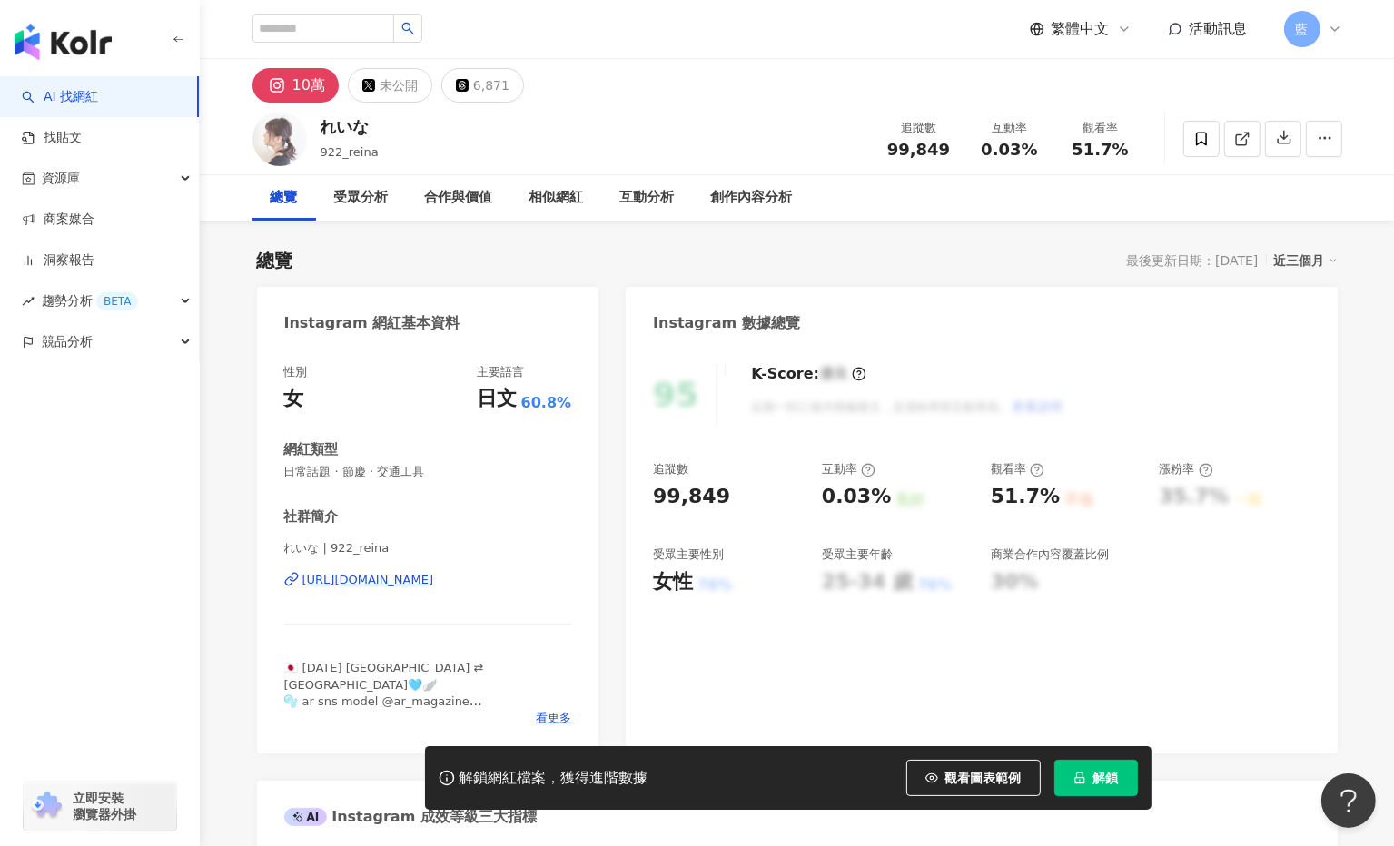
scroll to position [91, 0]
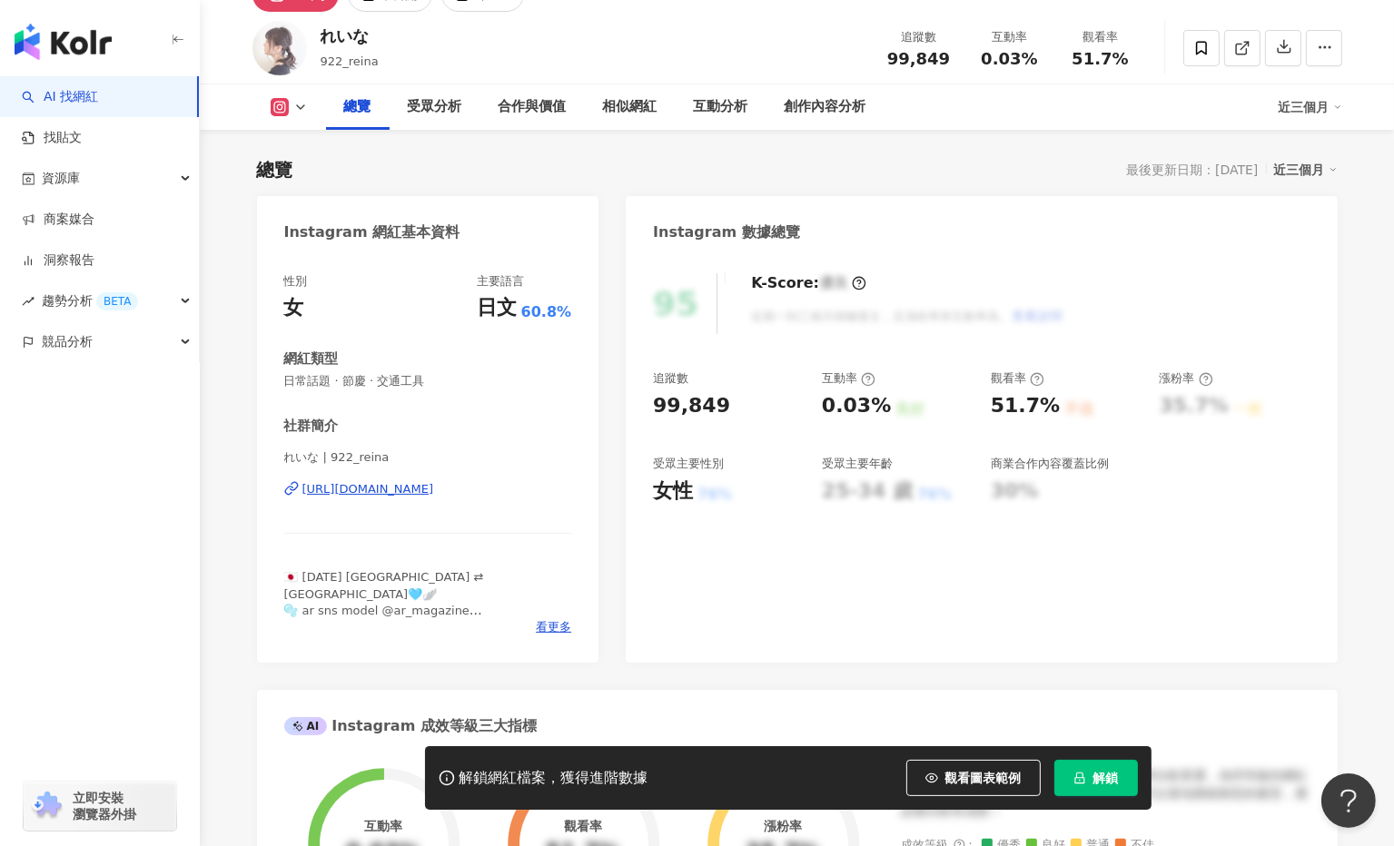
click at [434, 489] on div "[URL][DOMAIN_NAME]" at bounding box center [368, 489] width 132 height 16
drag, startPoint x: 374, startPoint y: 315, endPoint x: 539, endPoint y: 489, distance: 240.2
click at [527, 491] on div "Instagram 網紅基本資料 性別 女 主要語言 日文 60.8% 網紅類型 日常話題 · 節慶 · 交通工具 社群簡介 れいな | 922_reina …" at bounding box center [428, 429] width 342 height 467
copy div "Instagram 網紅基本資料 性別 女 主要語言 日文 60.8% 網紅類型 日常話題 · 節慶 · 交通工具 社群簡介 れいな | 922_reina …"
click at [409, 487] on div "https://www.instagram.com/922_reina/" at bounding box center [368, 489] width 132 height 16
